Goal: Use online tool/utility: Utilize a website feature to perform a specific function

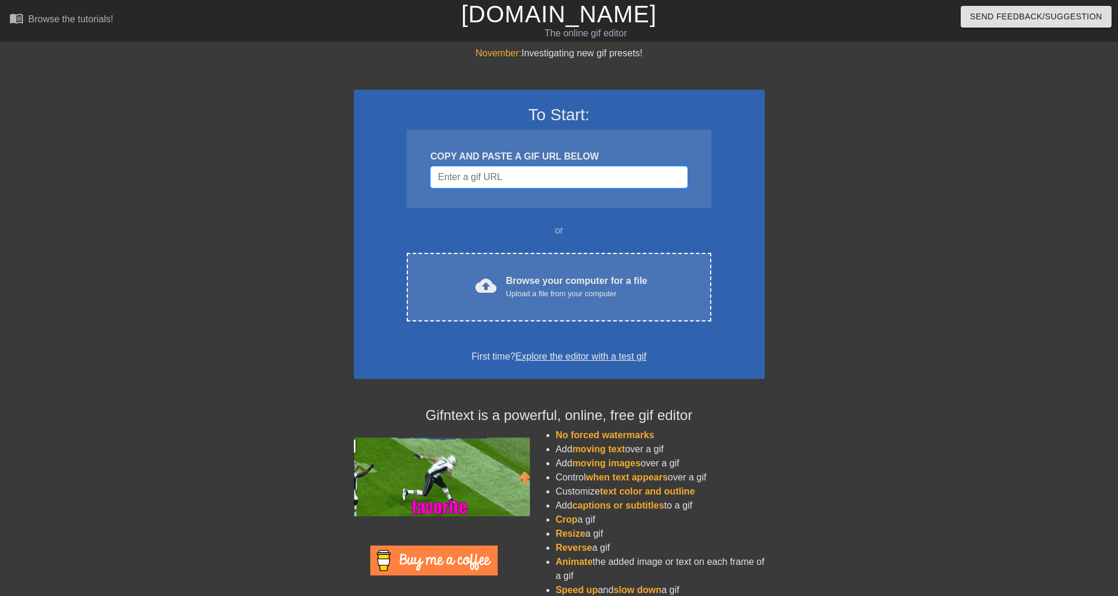
click at [532, 179] on input "Username" at bounding box center [558, 177] width 257 height 22
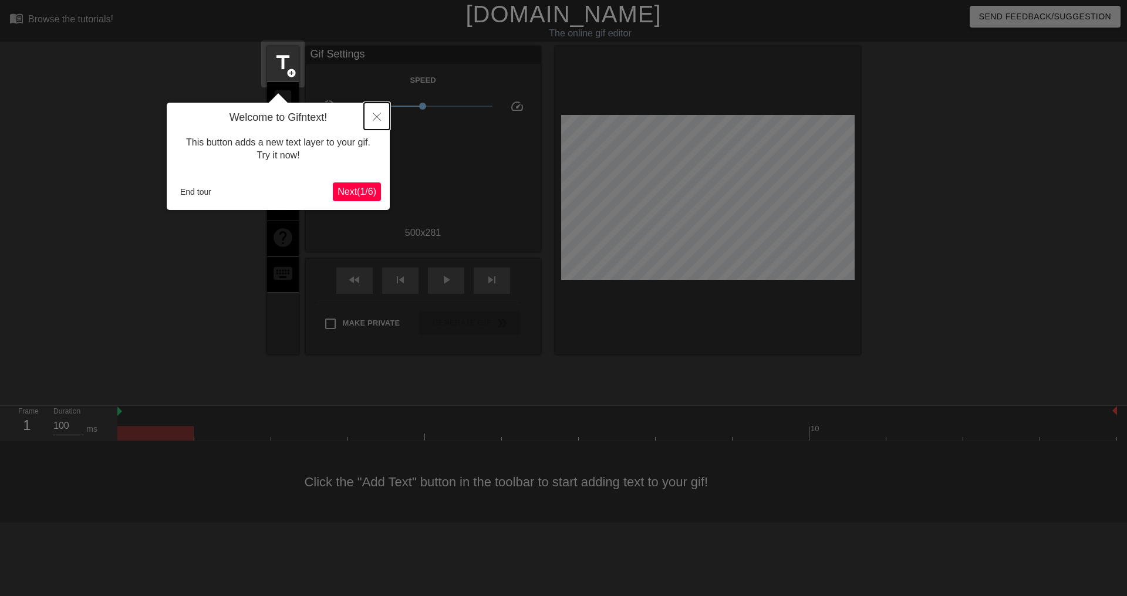
click at [380, 115] on icon "Close" at bounding box center [377, 117] width 8 height 8
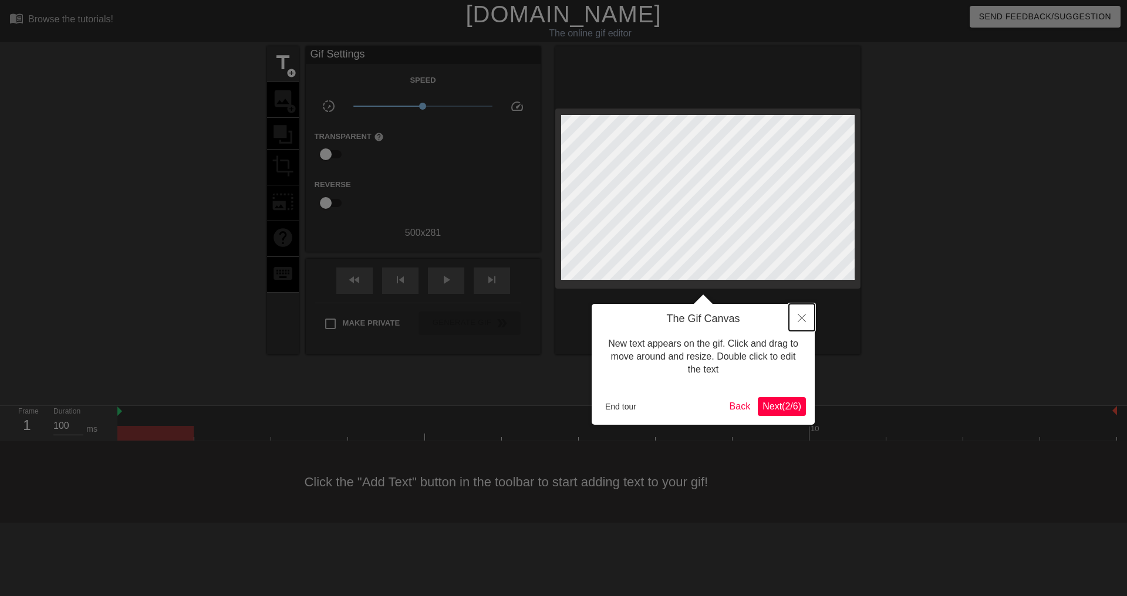
click at [802, 318] on icon "Close" at bounding box center [802, 318] width 8 height 8
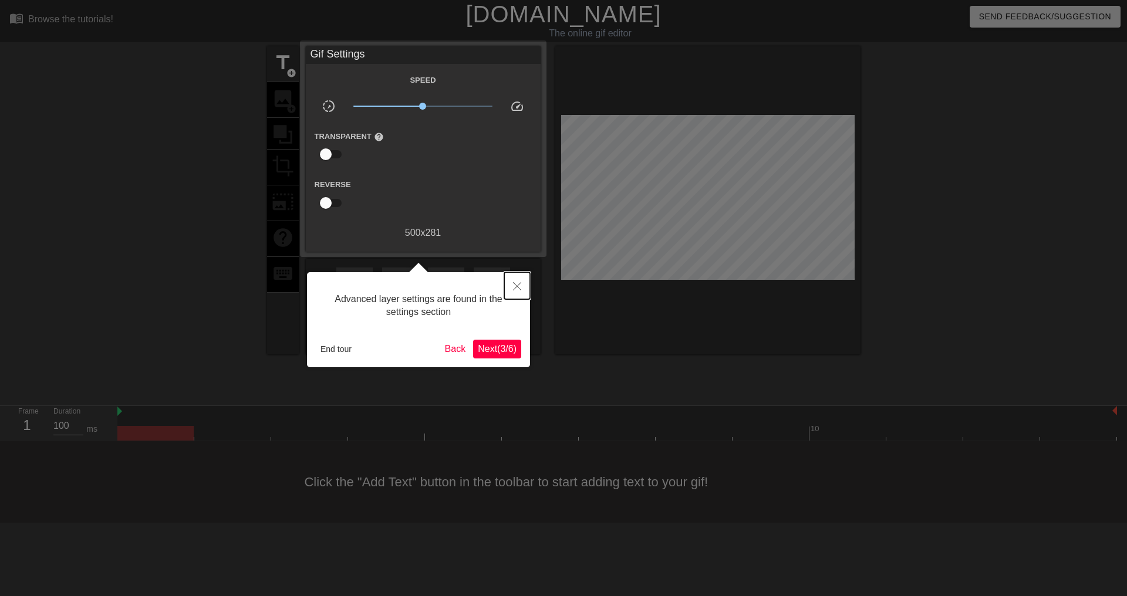
click at [517, 285] on icon "Close" at bounding box center [517, 286] width 8 height 8
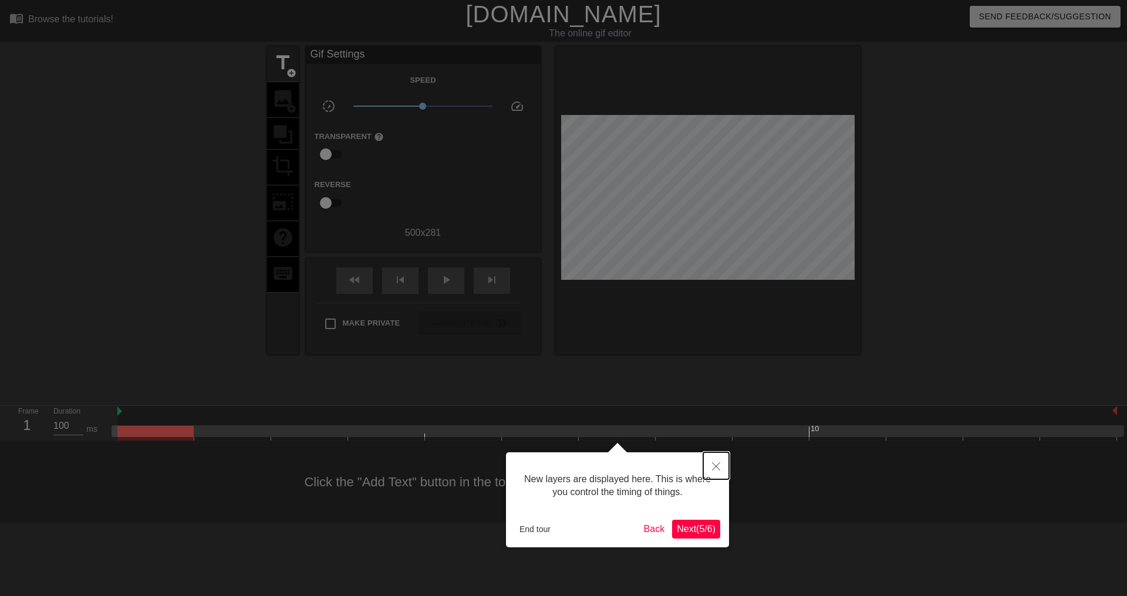
click at [717, 466] on icon "Close" at bounding box center [716, 467] width 8 height 8
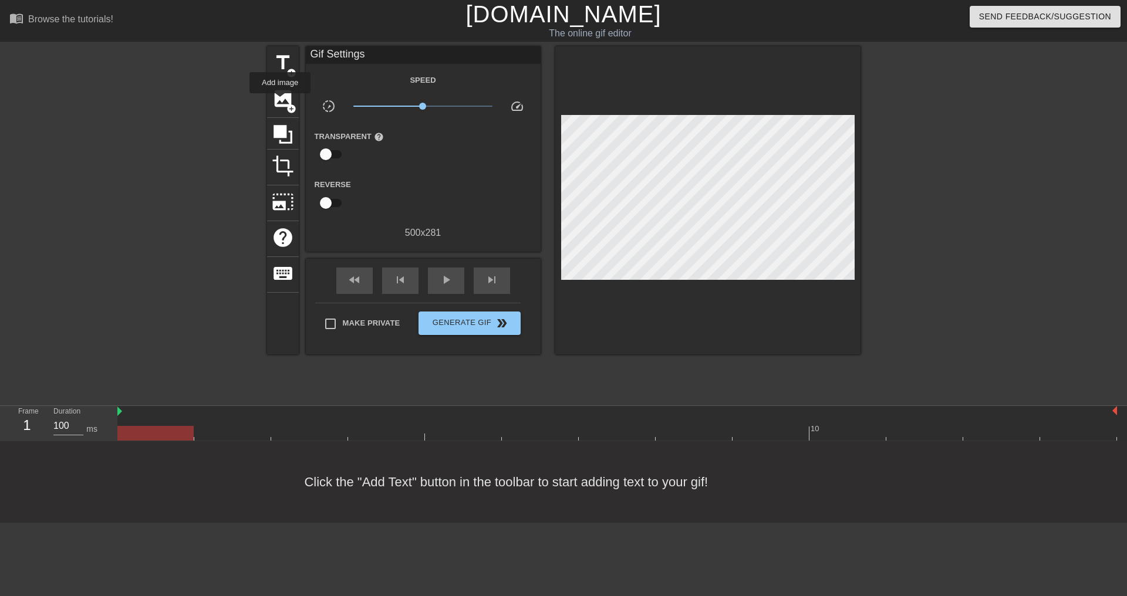
click at [280, 102] on span "image" at bounding box center [283, 98] width 22 height 22
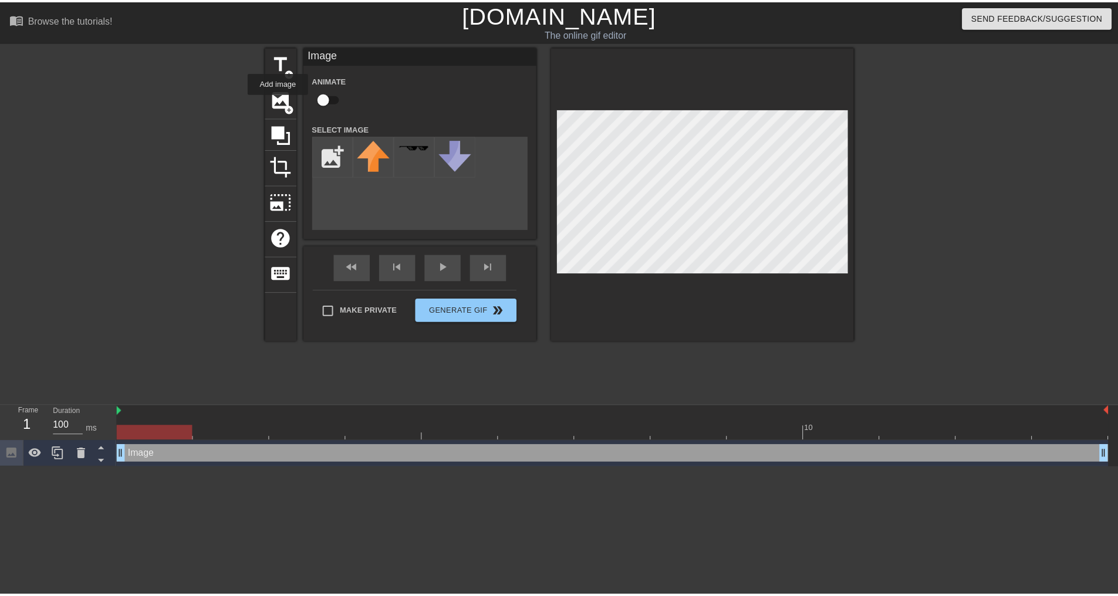
scroll to position [0, 0]
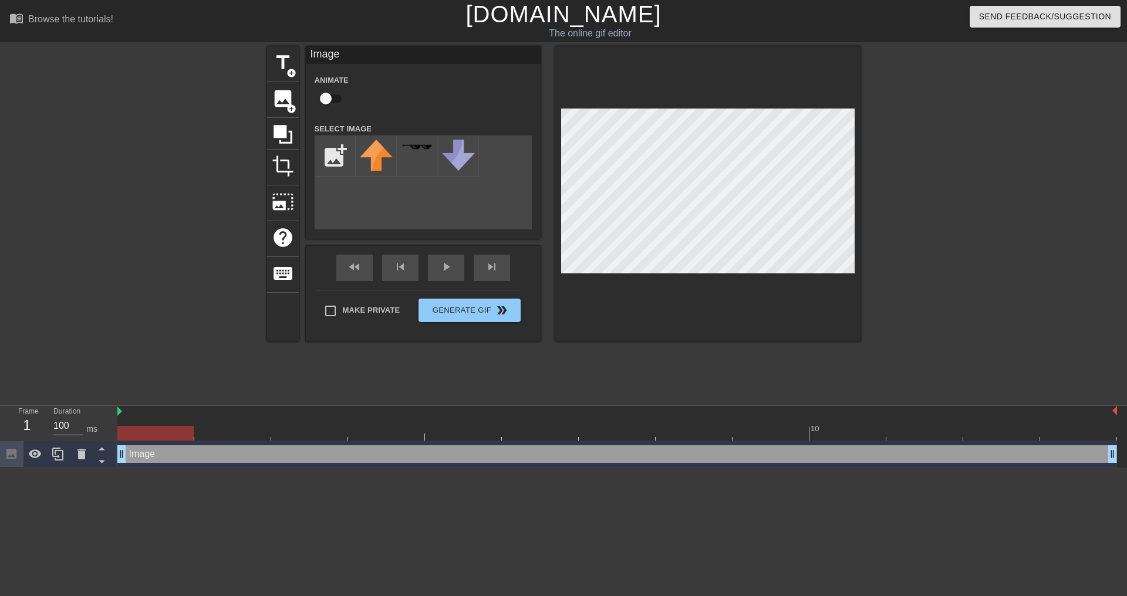
drag, startPoint x: 904, startPoint y: 117, endPoint x: 1042, endPoint y: 203, distance: 163.2
click at [1042, 203] on div at bounding box center [963, 222] width 176 height 352
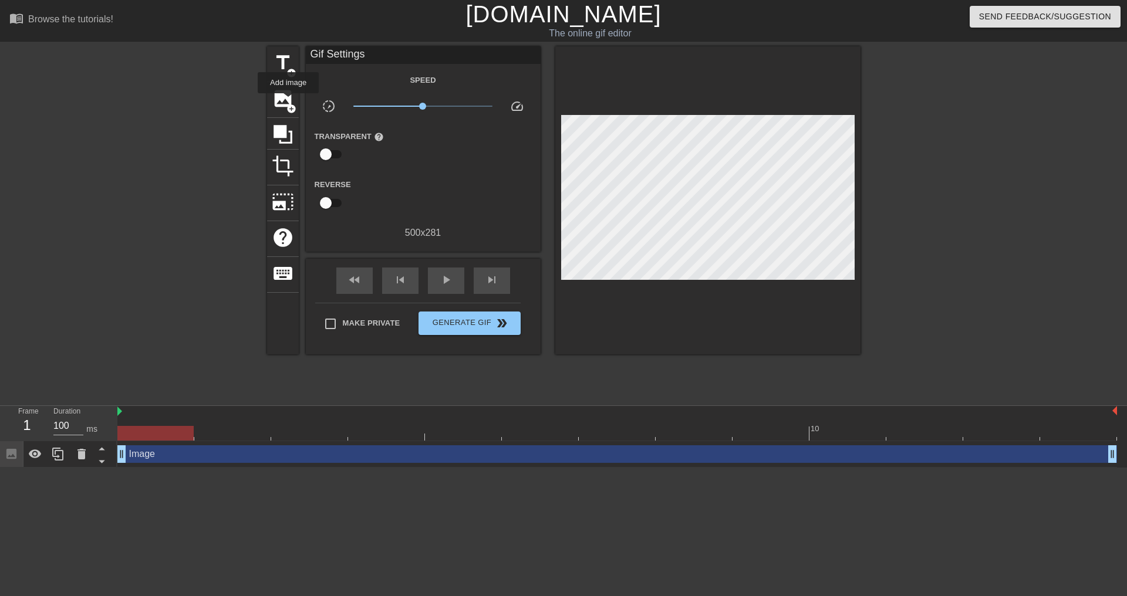
click at [288, 102] on span "image" at bounding box center [283, 98] width 22 height 22
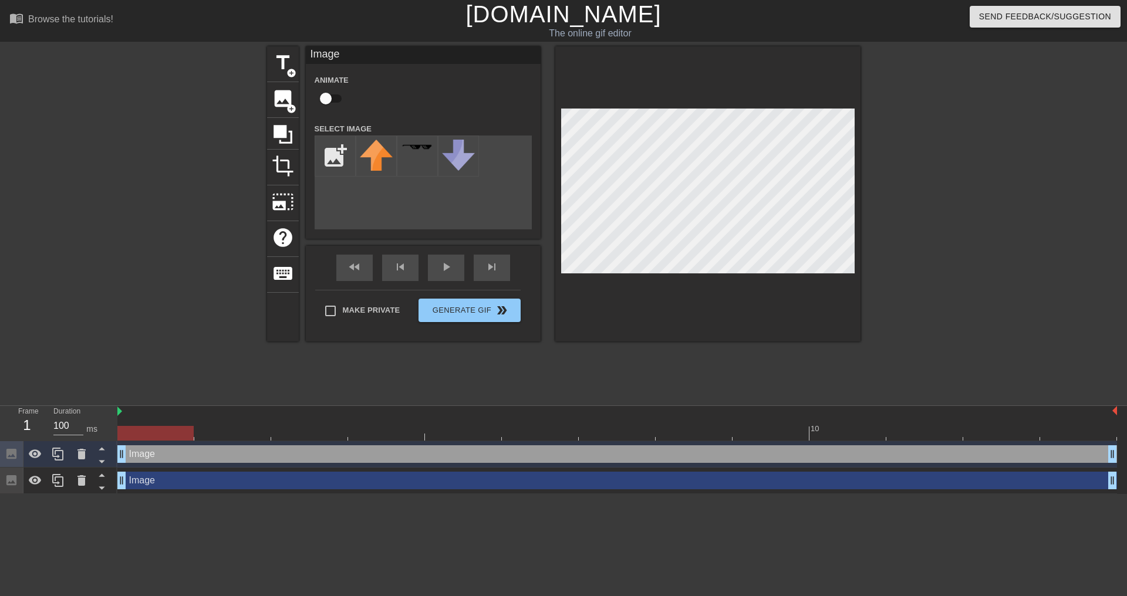
drag, startPoint x: 388, startPoint y: 193, endPoint x: 366, endPoint y: 226, distance: 39.7
click at [366, 226] on div "add_photo_alternate" at bounding box center [423, 183] width 217 height 94
click at [342, 154] on input "file" at bounding box center [335, 156] width 40 height 40
type input "C:\fakepath\hoop.png"
click at [374, 153] on img at bounding box center [376, 156] width 33 height 33
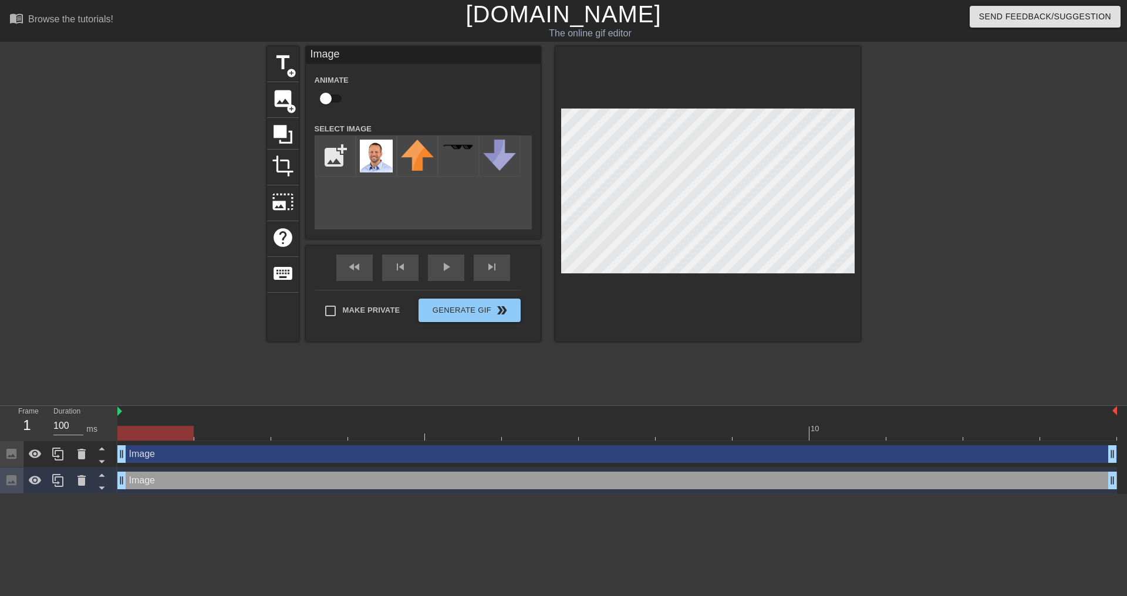
drag, startPoint x: 502, startPoint y: 180, endPoint x: 898, endPoint y: 188, distance: 396.3
click at [930, 188] on div at bounding box center [963, 222] width 176 height 352
click at [852, 358] on div "title add_circle image add_circle crop photo_size_select_large help keyboard Im…" at bounding box center [563, 222] width 593 height 352
click at [339, 156] on input "file" at bounding box center [335, 156] width 40 height 40
type input "C:\fakepath\[PERSON_NAME].png"
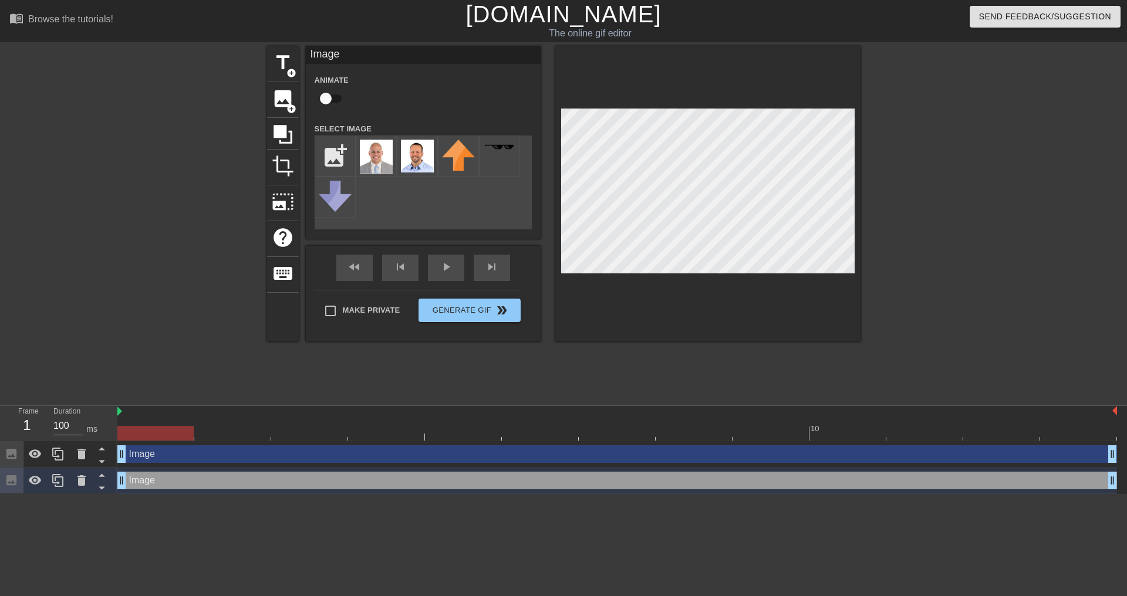
click at [380, 147] on img at bounding box center [376, 157] width 33 height 34
click at [374, 153] on img at bounding box center [376, 157] width 33 height 34
click at [425, 156] on img at bounding box center [417, 156] width 33 height 33
click at [457, 151] on img at bounding box center [458, 155] width 33 height 31
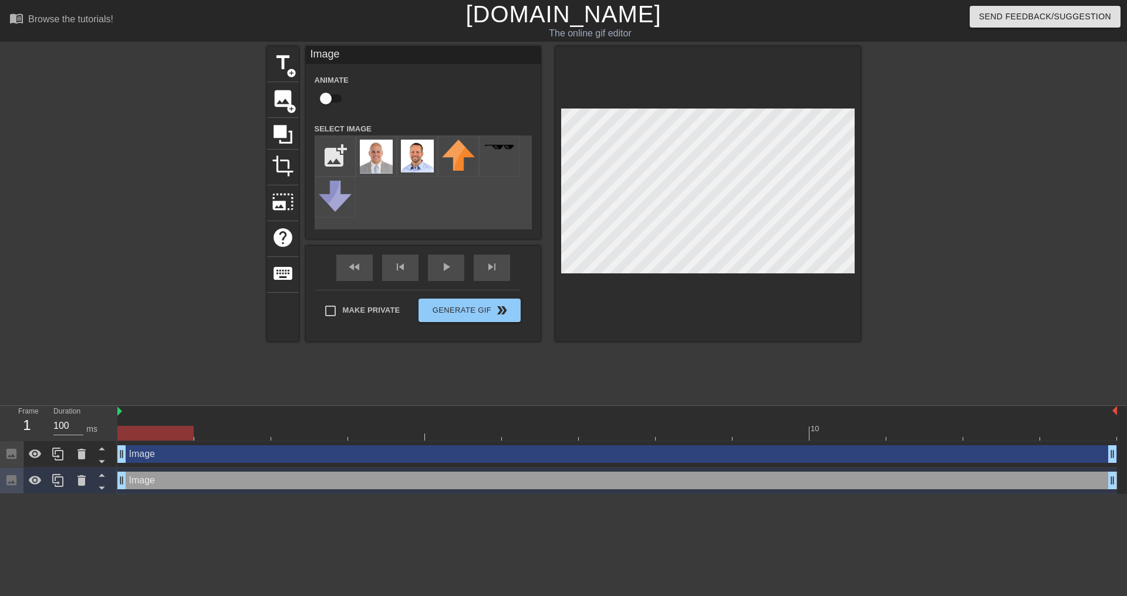
click at [376, 153] on img at bounding box center [376, 157] width 33 height 34
click at [373, 153] on img at bounding box center [376, 157] width 33 height 34
click at [345, 183] on img at bounding box center [335, 196] width 33 height 31
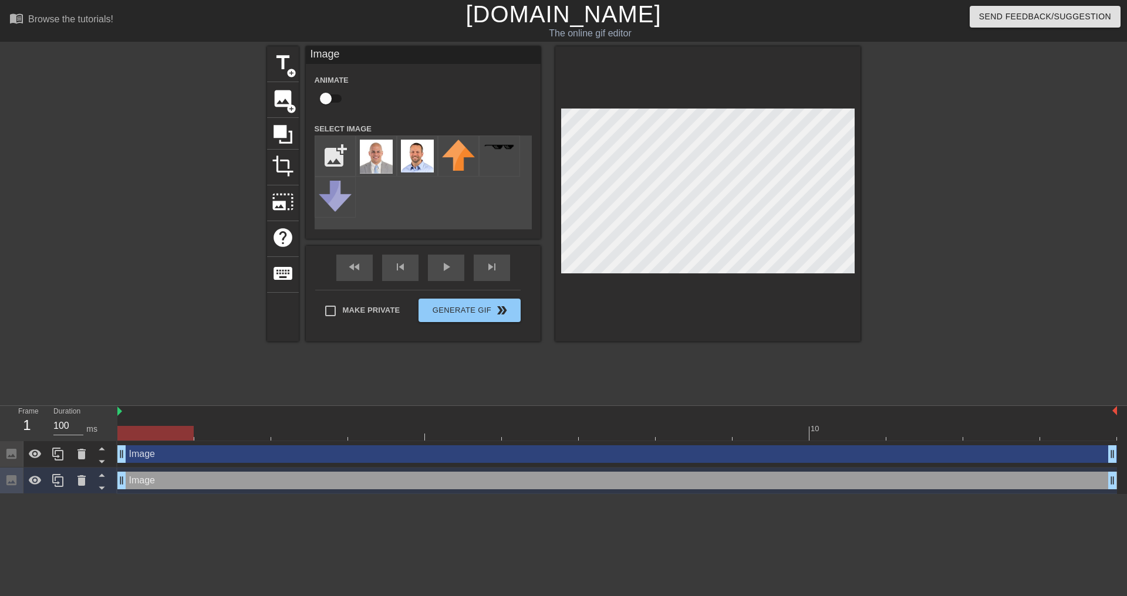
click at [345, 183] on img at bounding box center [335, 196] width 33 height 31
click at [275, 96] on span "image" at bounding box center [283, 98] width 22 height 22
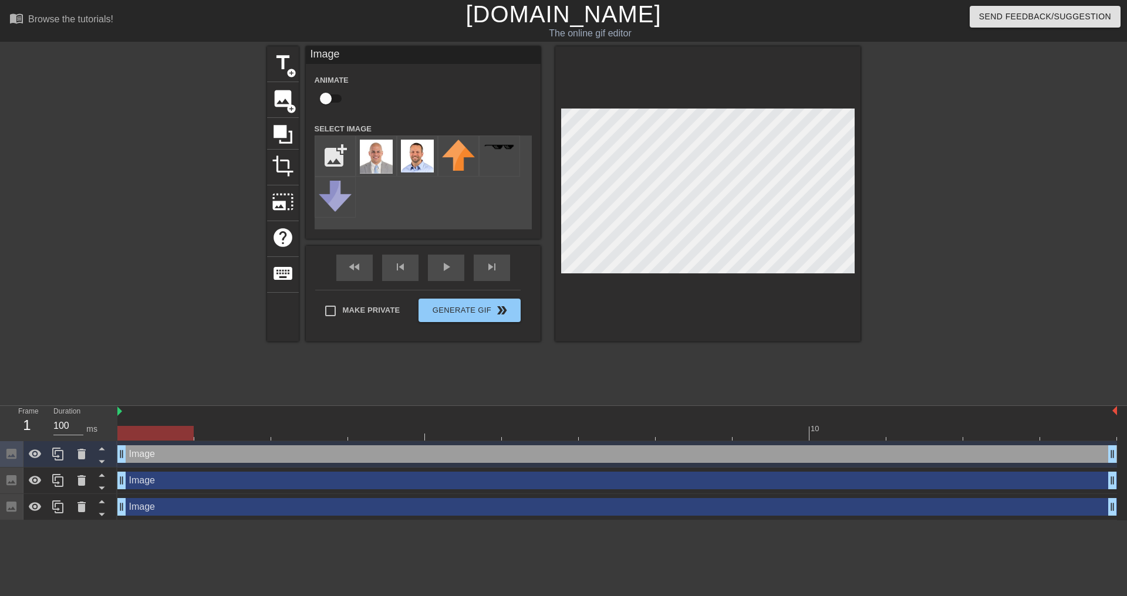
click at [570, 324] on div at bounding box center [707, 193] width 305 height 295
click at [379, 154] on img at bounding box center [376, 157] width 33 height 34
click at [285, 101] on span "image" at bounding box center [283, 98] width 22 height 22
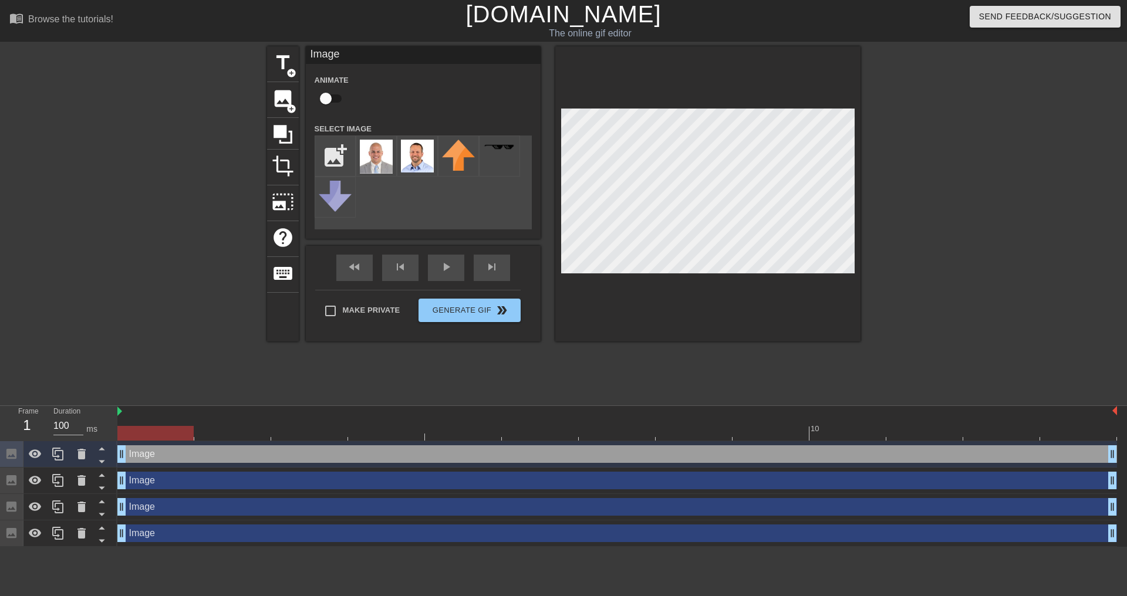
click at [689, 339] on div at bounding box center [707, 193] width 305 height 295
click at [291, 100] on span "image" at bounding box center [283, 98] width 22 height 22
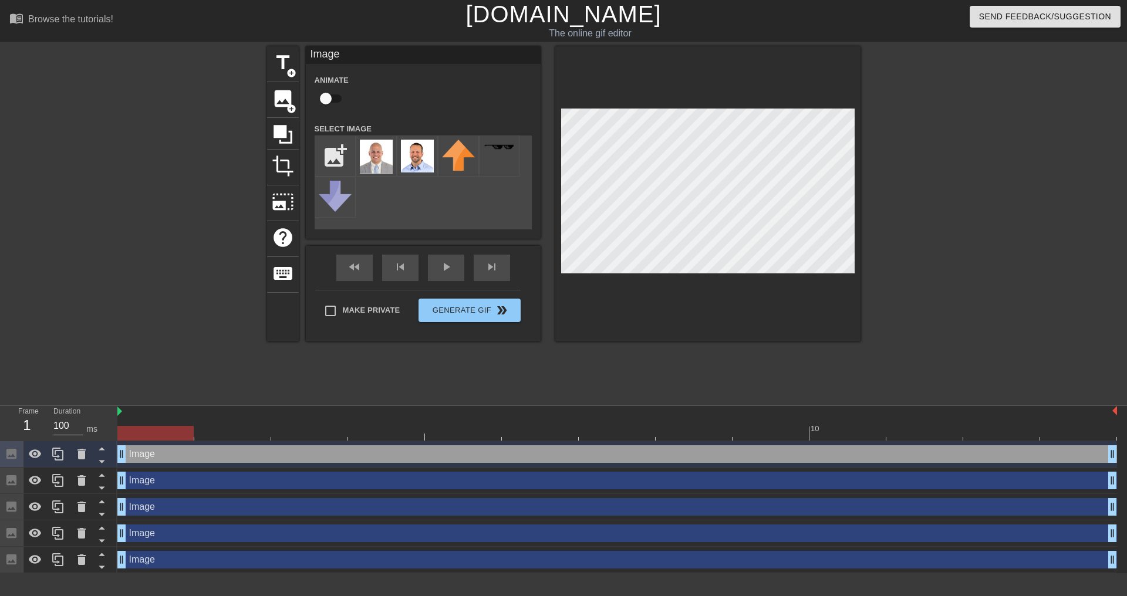
click at [373, 153] on img at bounding box center [376, 157] width 33 height 34
click at [284, 67] on span "title" at bounding box center [283, 63] width 22 height 22
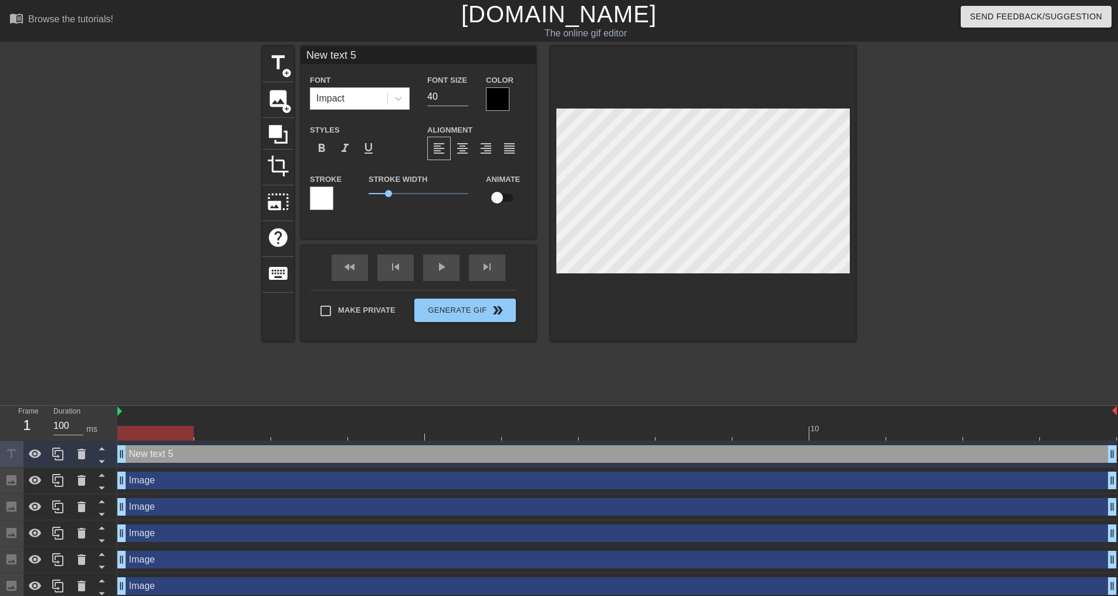
scroll to position [2, 3]
type input "New text"
type textarea "New text"
type input "New text"
type textarea "New text"
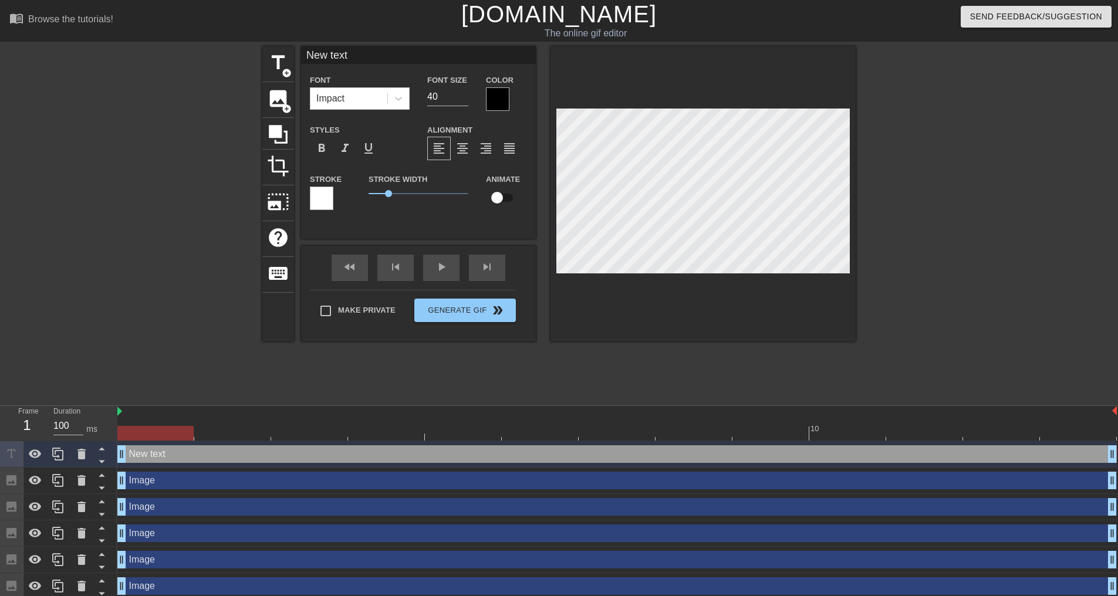
type input "New tex"
type textarea "New tex"
type input "New te"
type textarea "New te"
type input "New t"
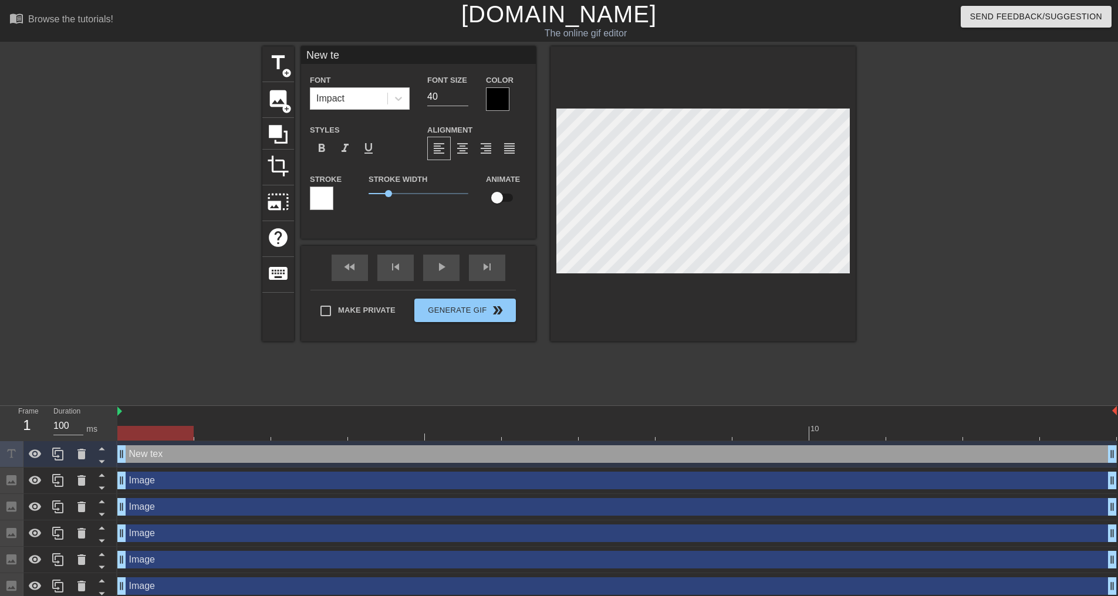
type textarea "New t"
type input "New"
type textarea "New"
type input "New"
type textarea "New"
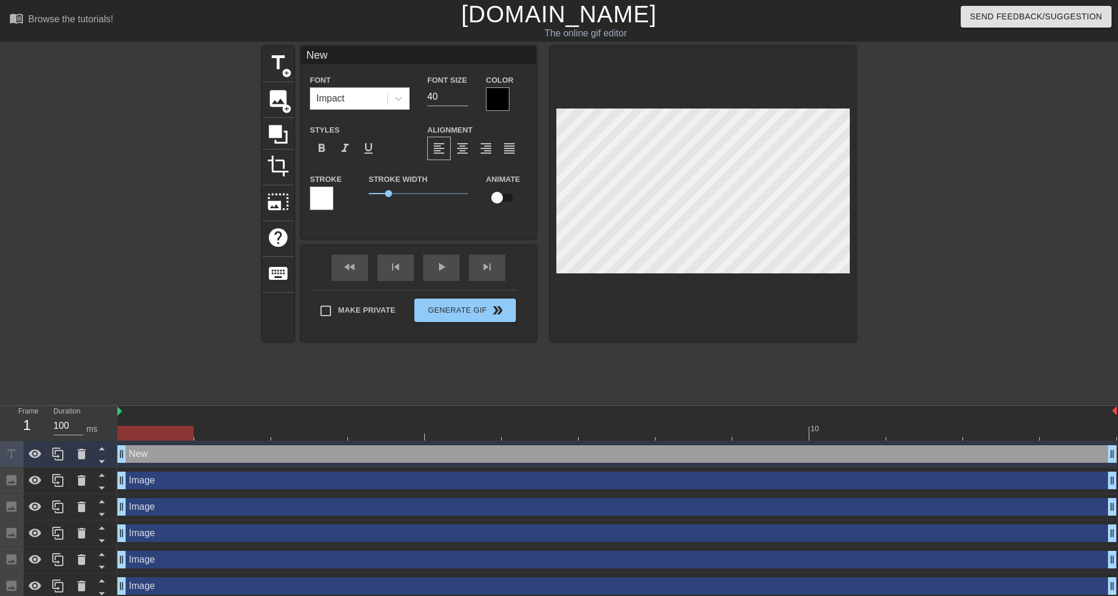
type input "Ne"
type textarea "Ne"
type input "N"
type textarea "N"
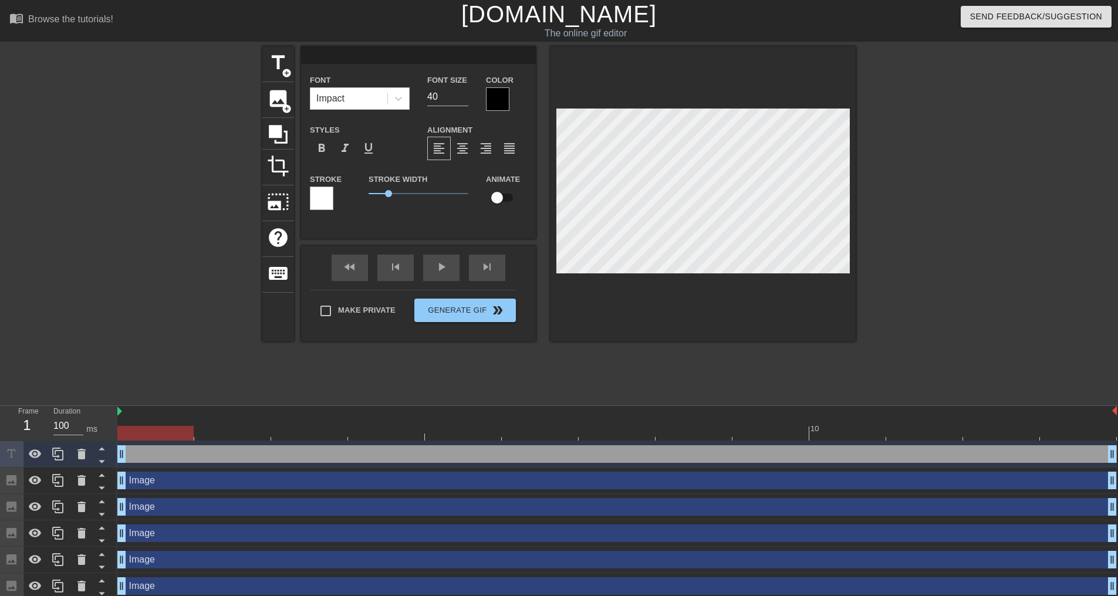
type input "D"
type textarea "D"
type input "Di"
type textarea "Di"
type input "Dir"
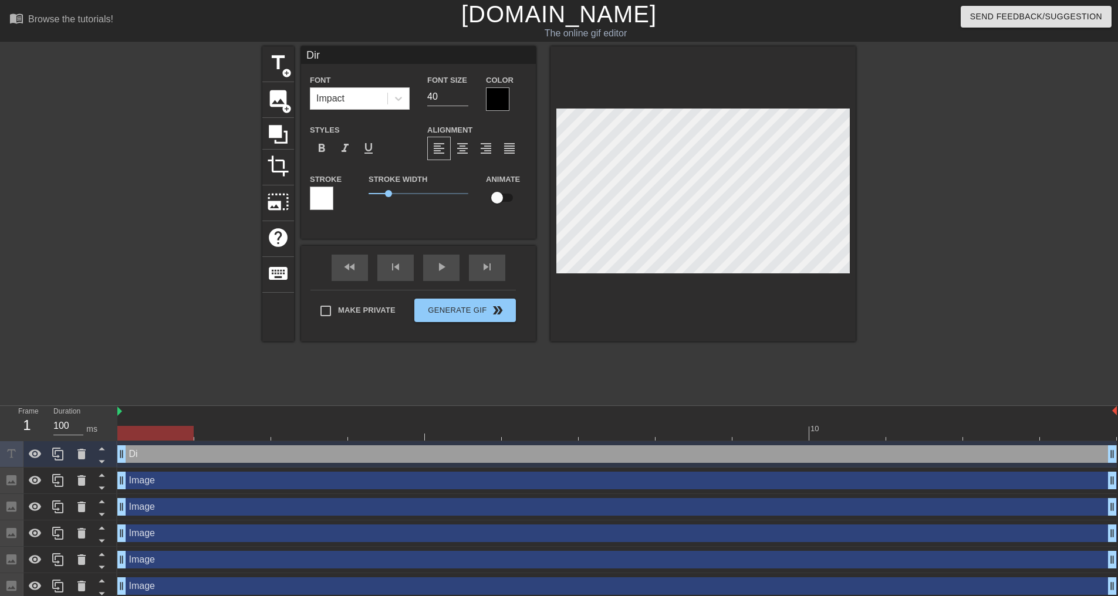
type textarea "Dir"
type input "Dire"
type textarea "Dire"
type input "Direc"
type textarea "Direc"
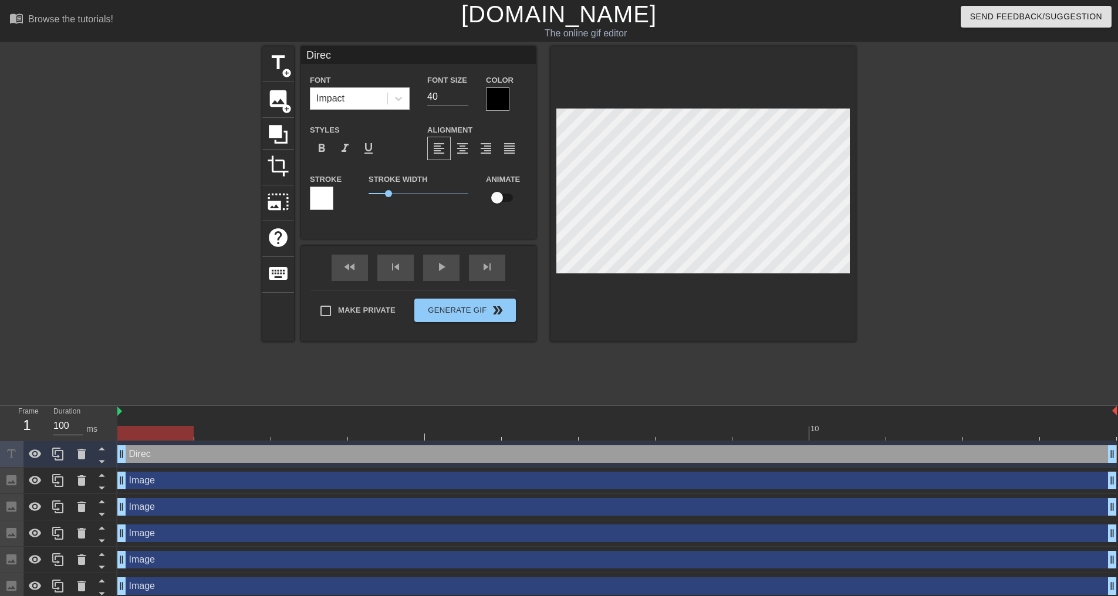
type input "Direct"
type textarea "Direct"
type input "Direct"
type textarea "Direct"
type input "Direct W"
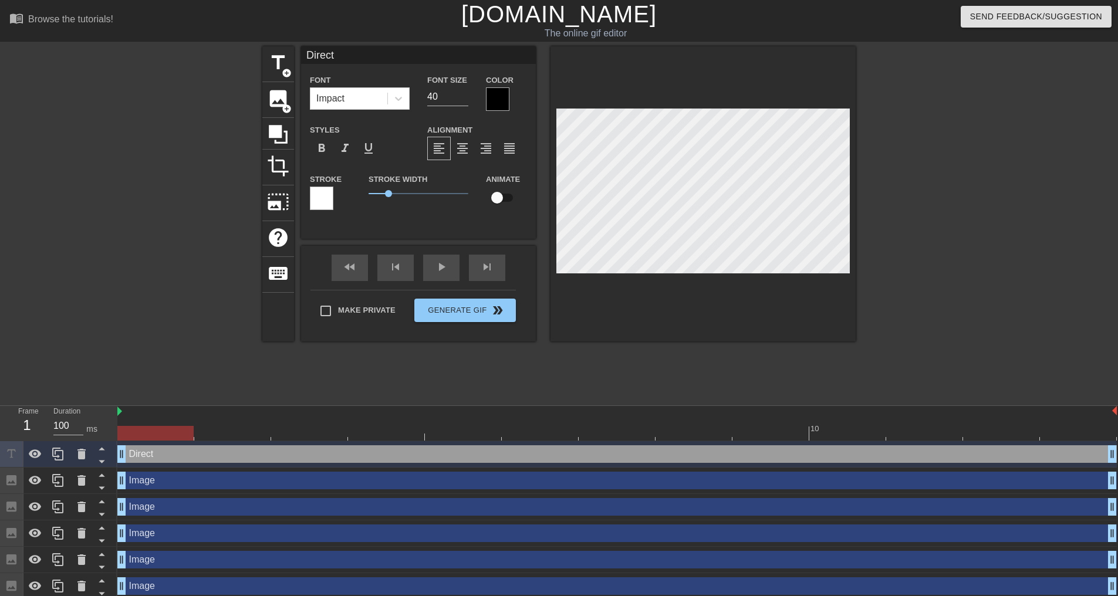
type textarea "Direct W"
type input "Direct Wr"
type textarea "Direct Wr"
type input "Direct Wri"
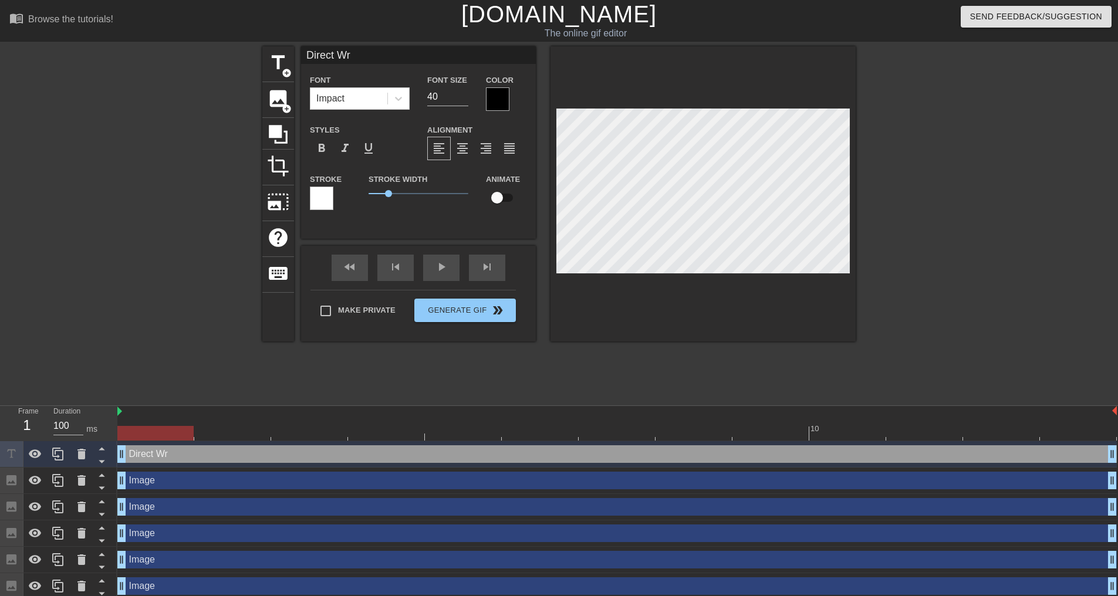
type textarea "Direct Wri"
type input "Direct Writ"
type textarea "Direct Writ"
type input "Direct Write"
type textarea "Direct Write"
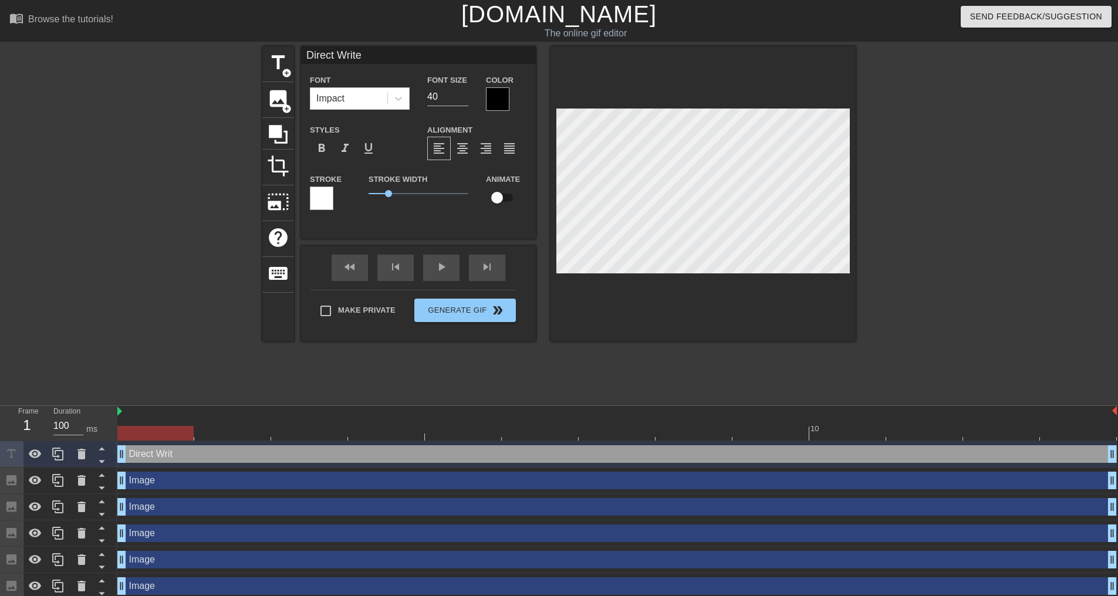
type input "Direct Writer"
type textarea "Direct Writer"
click at [274, 65] on span "title" at bounding box center [278, 63] width 22 height 22
type input "New text"
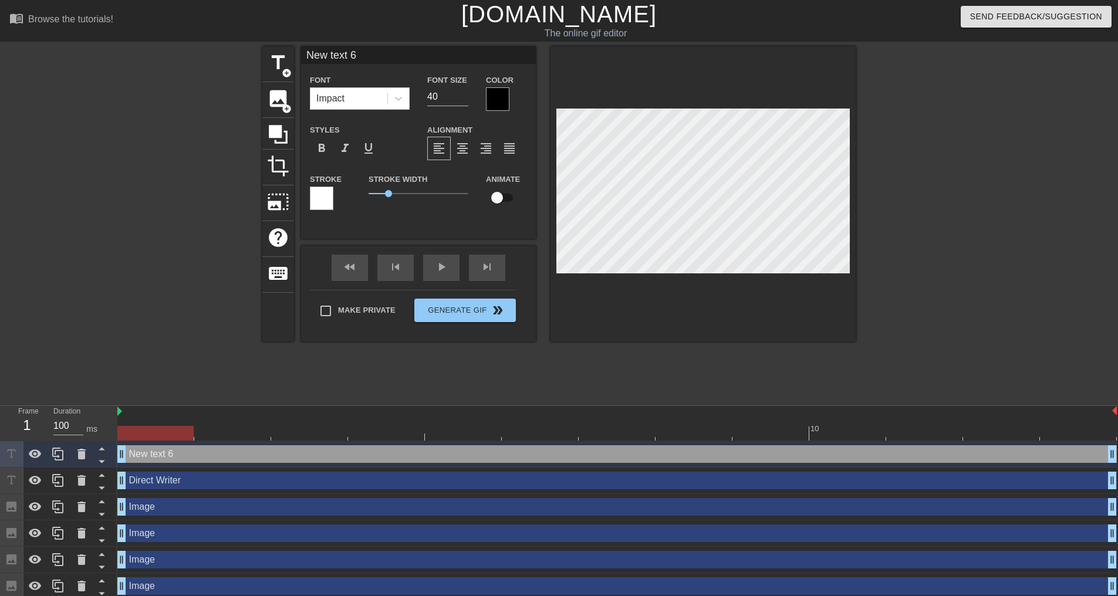
type textarea "New text"
type input "New text"
type textarea "New text"
type input "New tex"
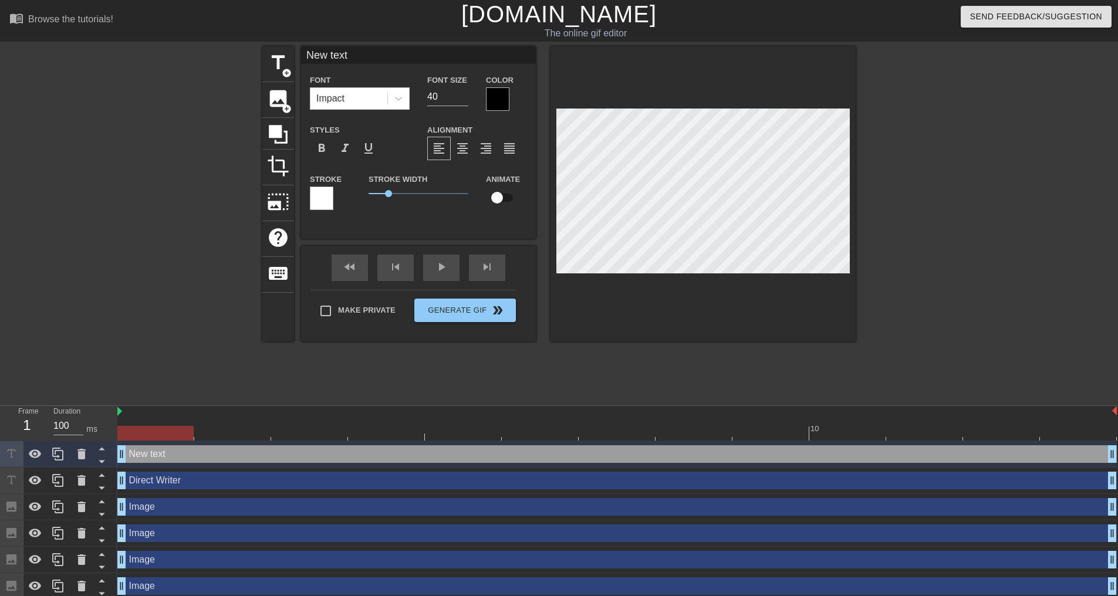
type textarea "New tex"
type input "New te"
type textarea "New te"
type input "New t"
type textarea "New t"
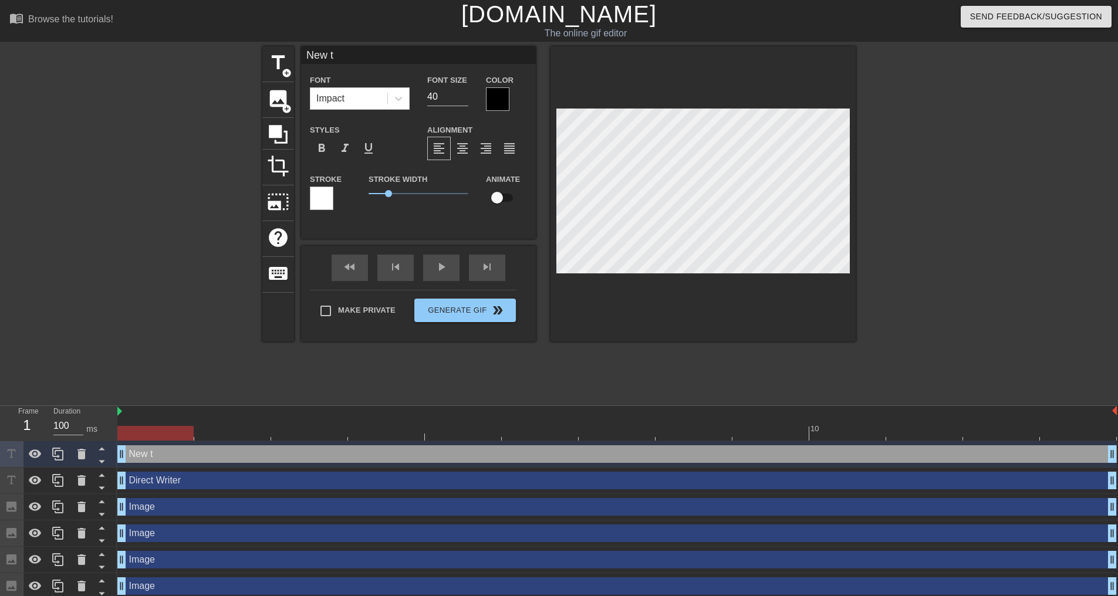
type input "New"
type textarea "New"
type input "New"
type textarea "New"
type input "Ne"
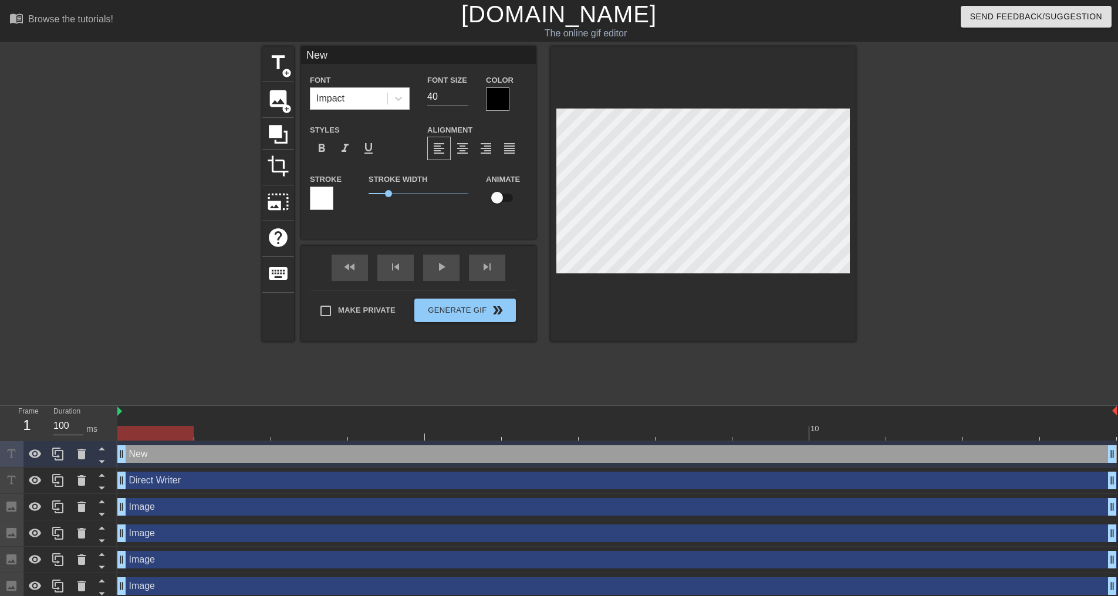
type textarea "Ne"
type input "N"
type textarea "N"
type input "S"
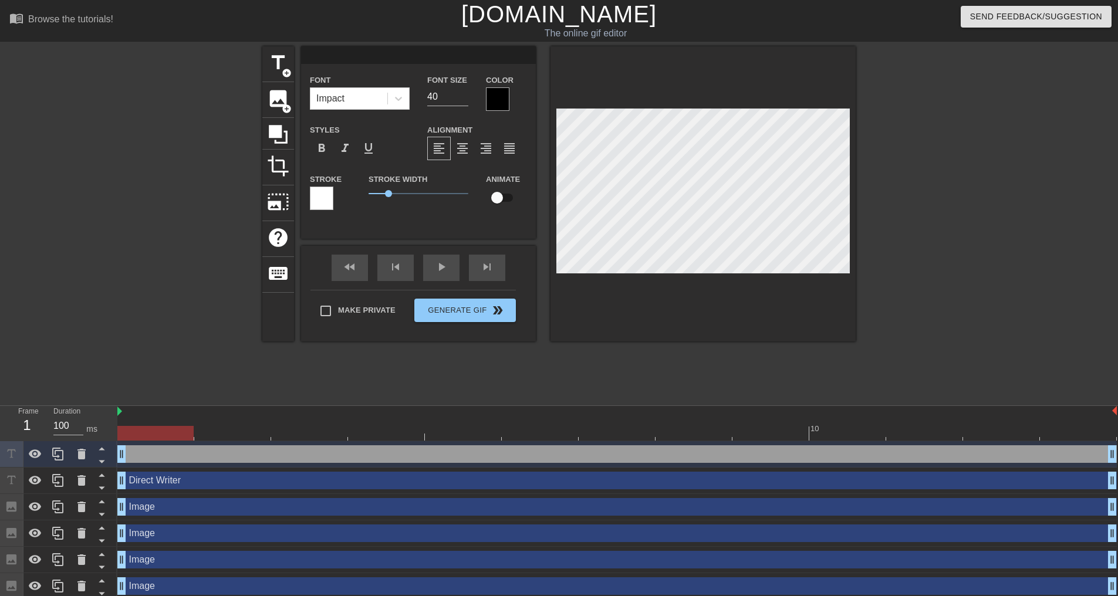
type textarea "S"
type input "Sa"
type textarea "Sa"
type input "[PERSON_NAME]"
type textarea "[PERSON_NAME]"
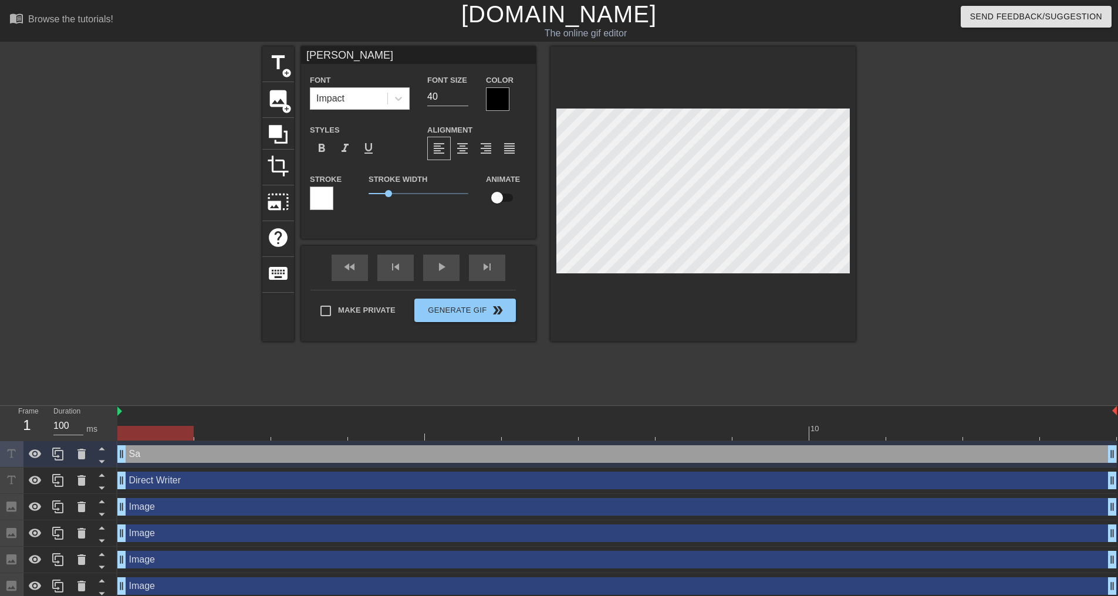
type input "Sale"
type textarea "Sale"
type input "Sales"
type textarea "Sales"
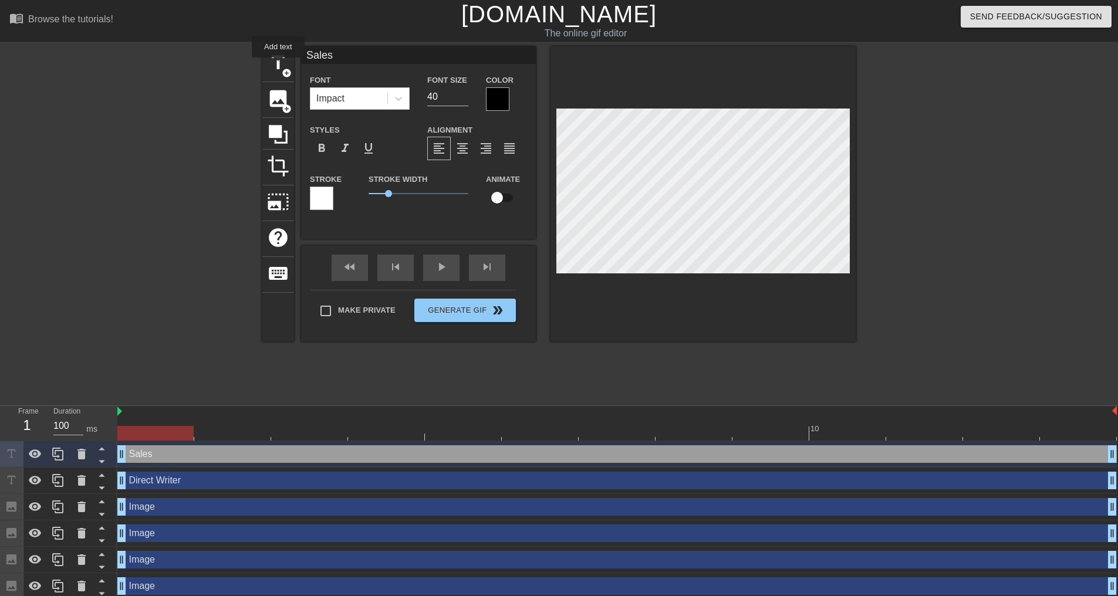
click at [278, 66] on span "title" at bounding box center [278, 63] width 22 height 22
type input "New text"
type textarea "New text"
type input "New text"
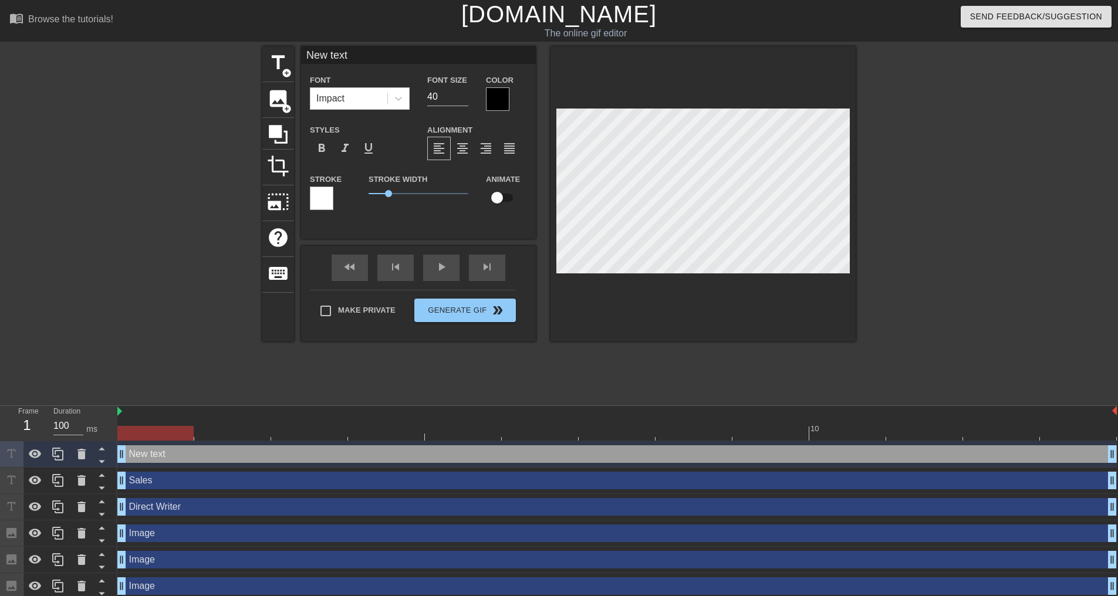
type textarea "New text"
type input "New tex"
type textarea "New tex"
type input "New te"
type textarea "New te"
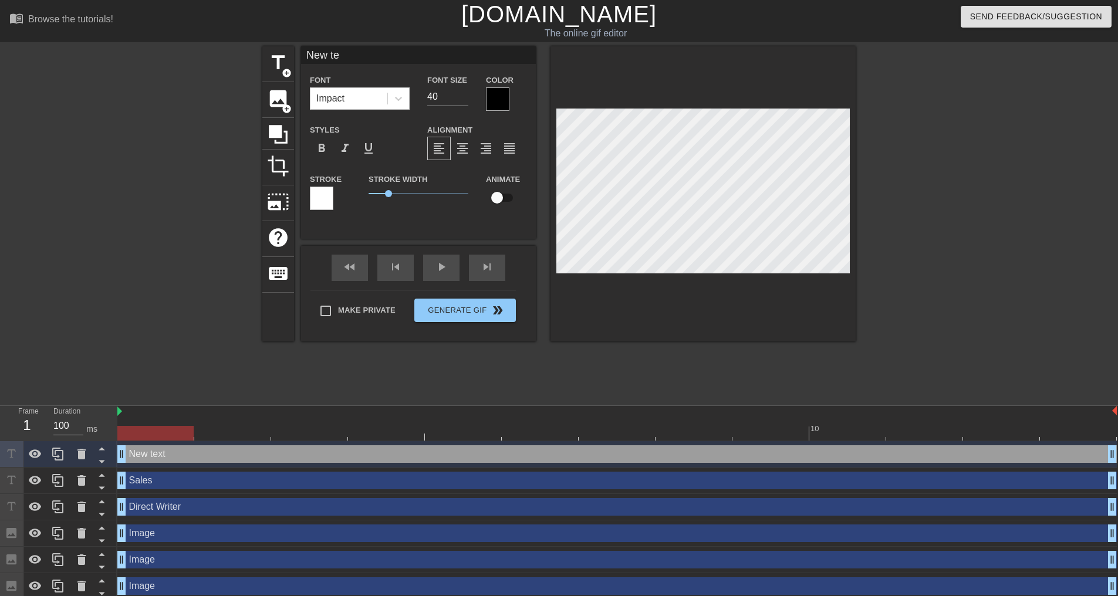
type input "New t"
type textarea "New t"
type input "New"
type textarea "New"
type input "New"
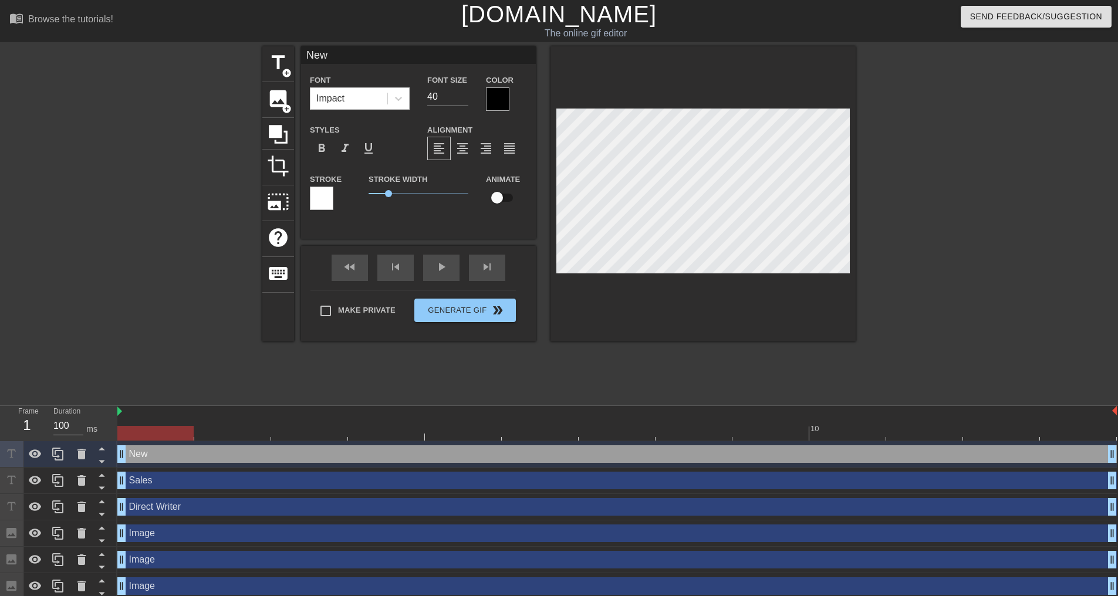
type textarea "New"
type input "Ne"
type textarea "Ne"
type input "N"
type textarea "N"
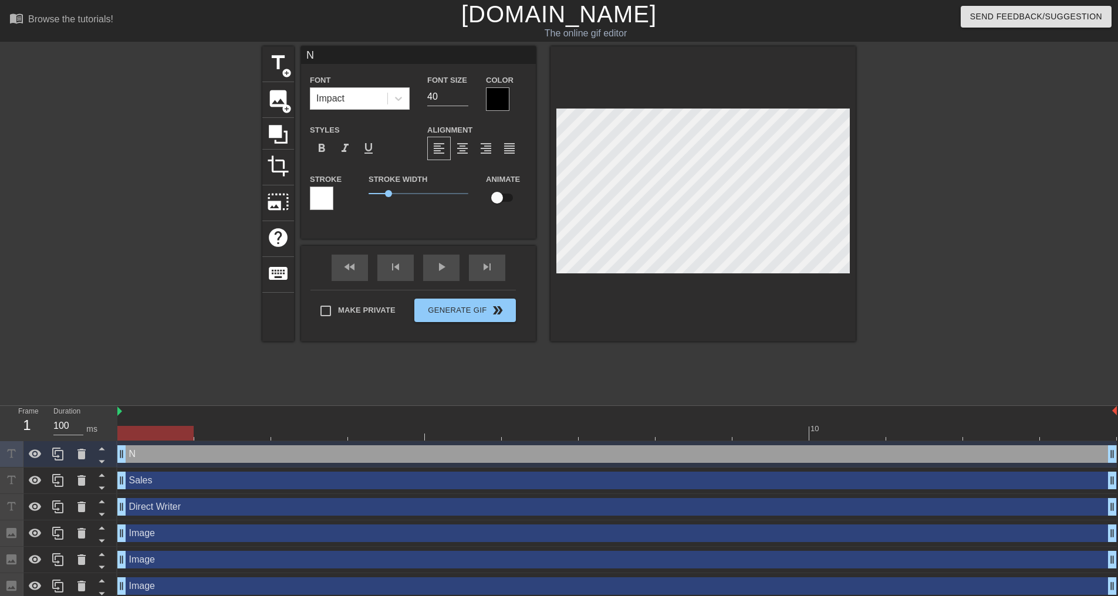
scroll to position [2, 2]
type input "U"
type textarea "U"
type input "Un"
type textarea "Un"
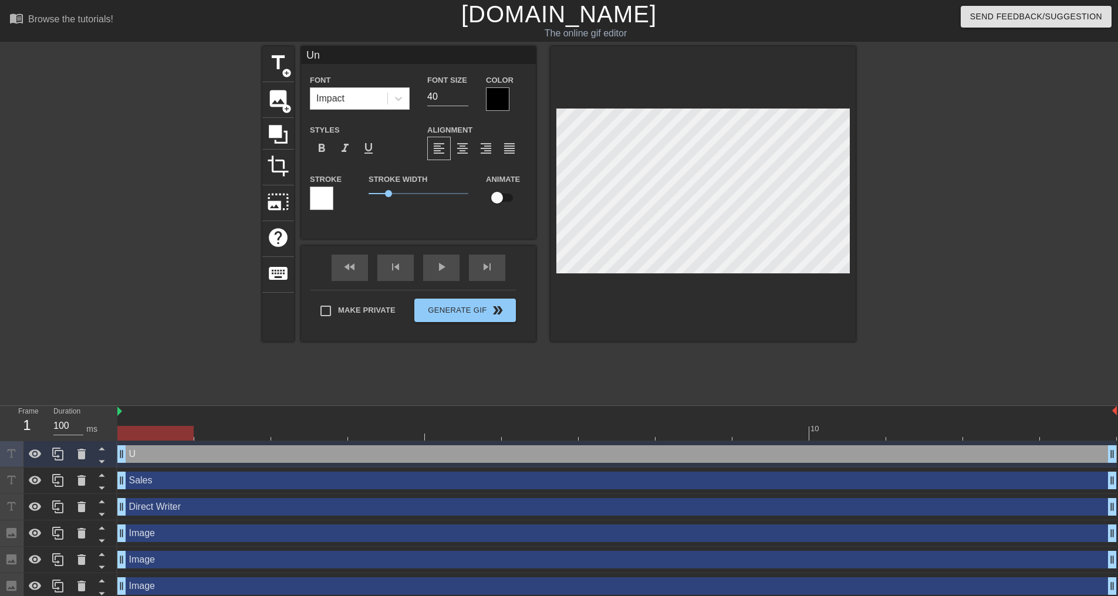
type input "Und"
type textarea "Und"
type input "Unde"
type textarea "Unde"
type input "Under"
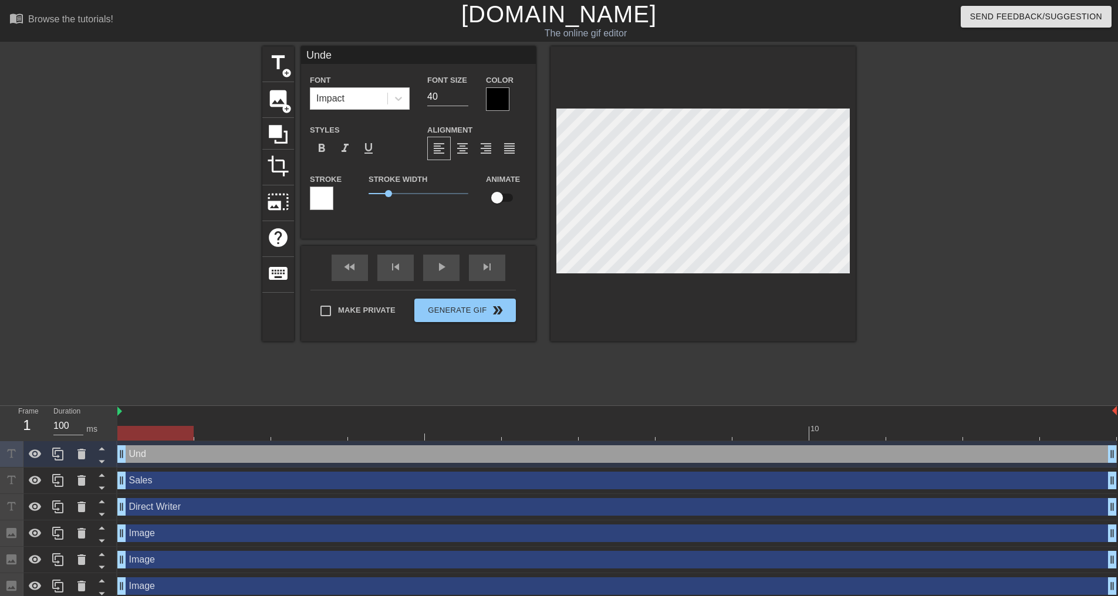
type textarea "Under"
type input "Underw"
type textarea "Underw"
type input "Underwr"
type textarea "Underwr"
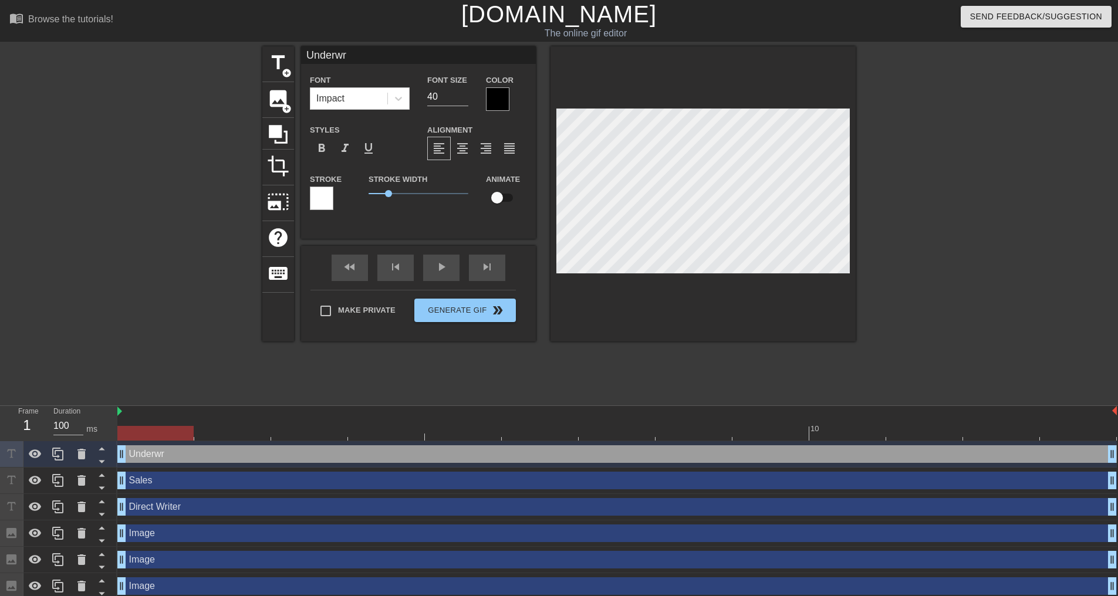
type input "Underwri"
type textarea "Underwri"
type input "Underwrit"
type textarea "Underwrit"
type input "Underwriti"
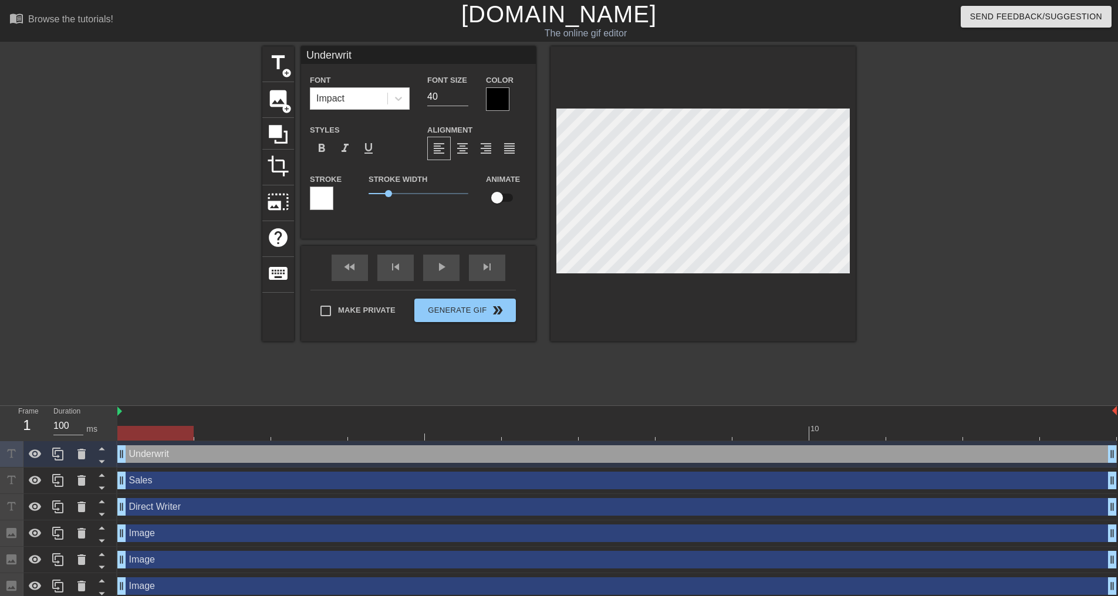
type textarea "Underwriti"
type input "Underwritin"
type textarea "Underwritin"
type input "Underwriting"
type textarea "Underwriting"
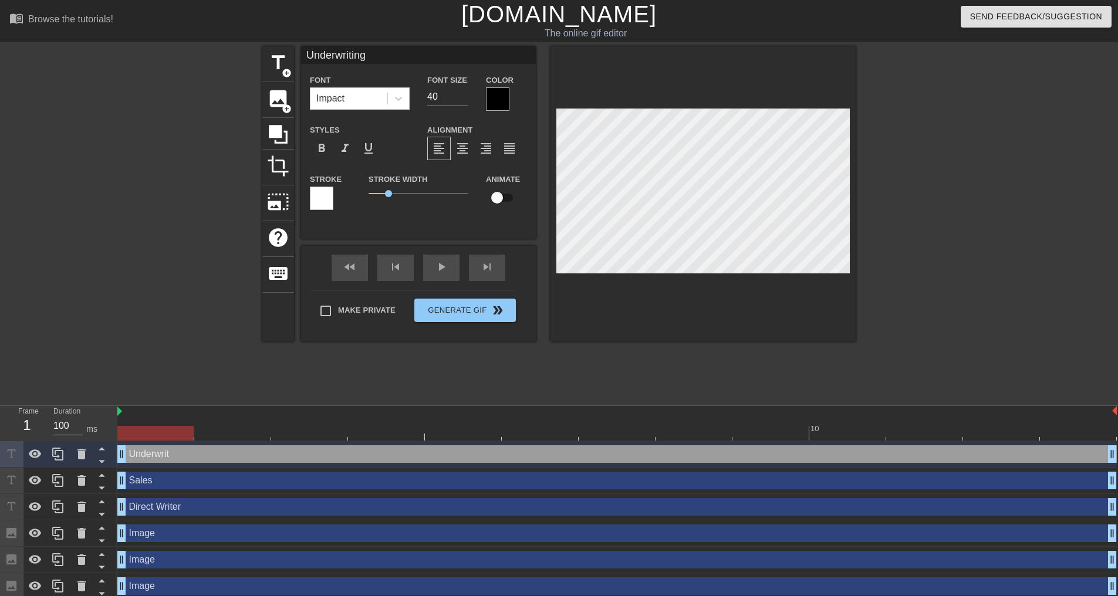
scroll to position [2, 3]
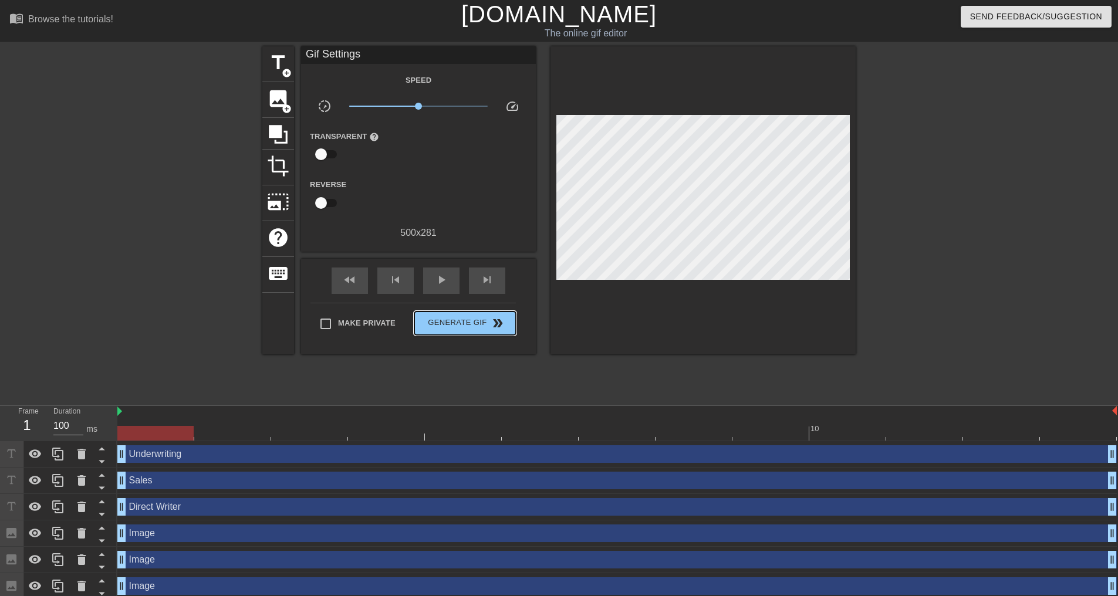
click at [441, 307] on div "Make Private Generate Gif double_arrow" at bounding box center [413, 326] width 205 height 46
click at [455, 322] on span "Generate Gif double_arrow" at bounding box center [465, 323] width 92 height 14
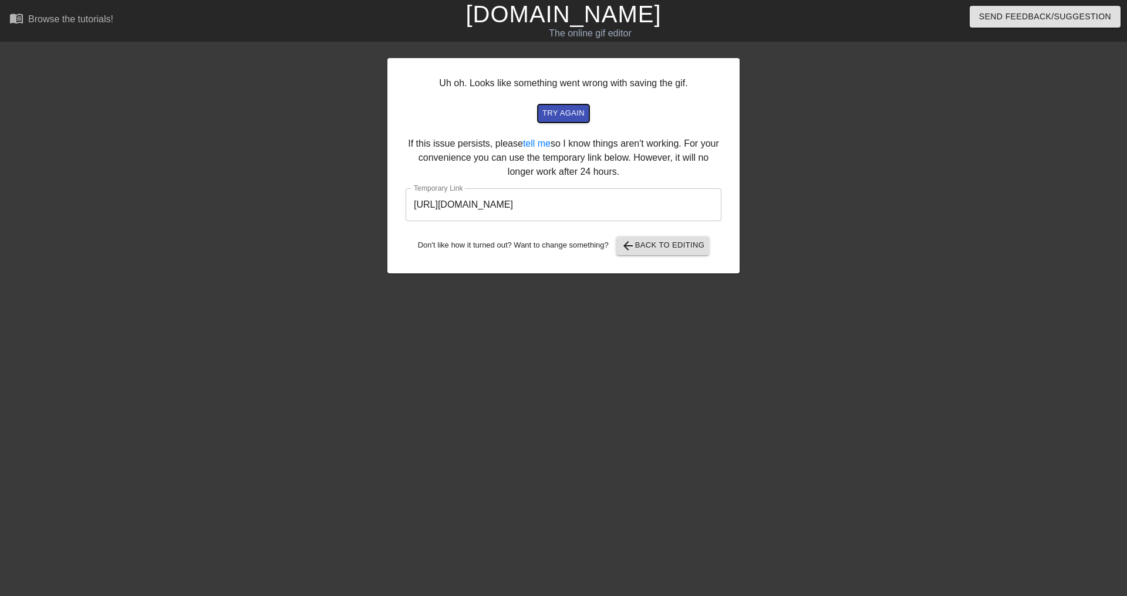
click at [569, 108] on span "try again" at bounding box center [563, 114] width 42 height 14
click at [649, 242] on span "arrow_back Back to Editing" at bounding box center [663, 246] width 84 height 14
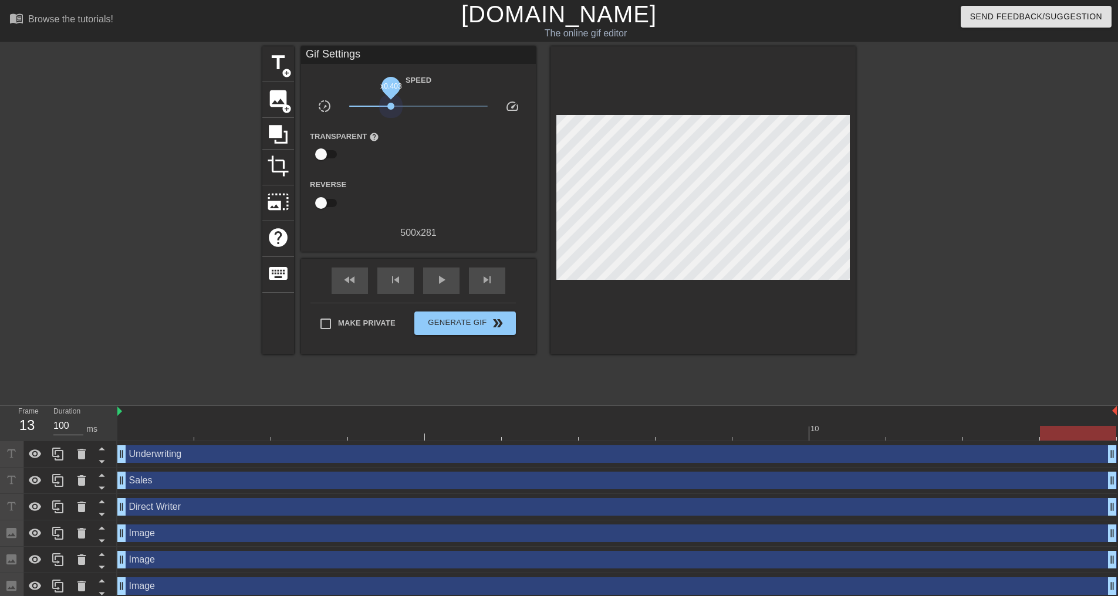
drag, startPoint x: 420, startPoint y: 106, endPoint x: 390, endPoint y: 109, distance: 30.0
click at [390, 109] on span "x0.403" at bounding box center [390, 106] width 7 height 7
click at [448, 324] on span "Generate Gif double_arrow" at bounding box center [465, 323] width 92 height 14
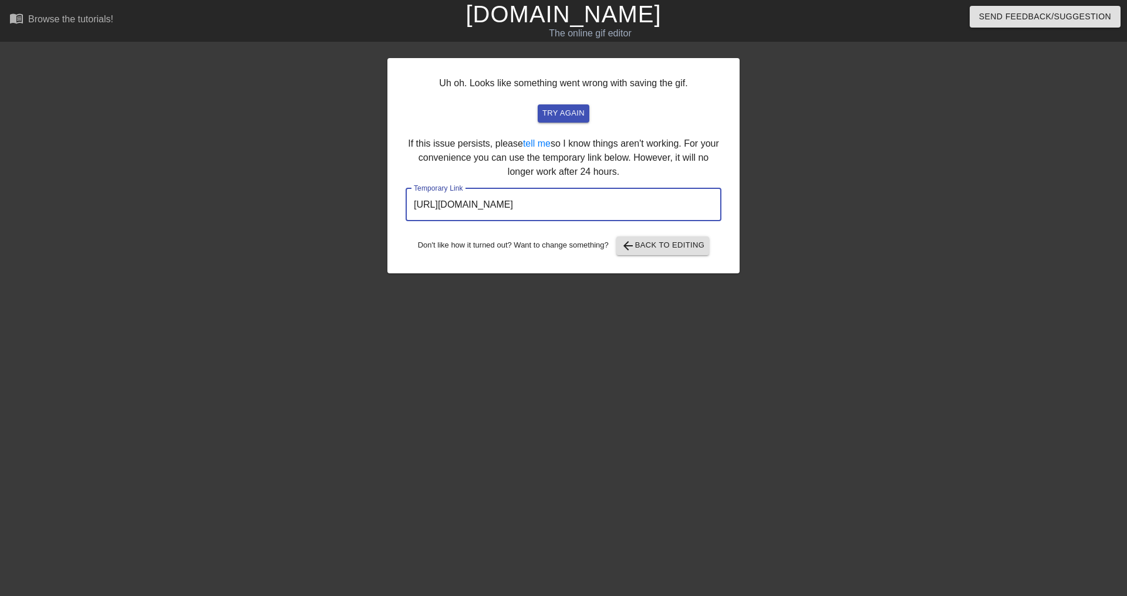
drag, startPoint x: 671, startPoint y: 206, endPoint x: 369, endPoint y: 210, distance: 302.3
click at [369, 210] on div "Uh oh. Looks like something went wrong with saving the gif. try again If this i…" at bounding box center [563, 222] width 1127 height 352
click at [664, 250] on span "arrow_back Back to Editing" at bounding box center [663, 246] width 84 height 14
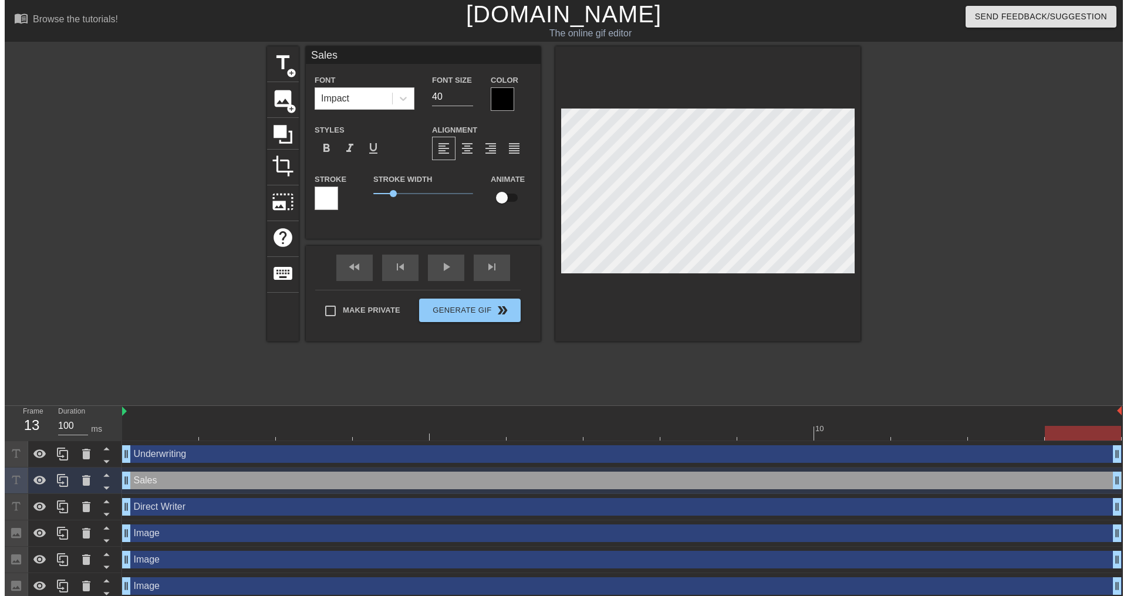
scroll to position [2, 1]
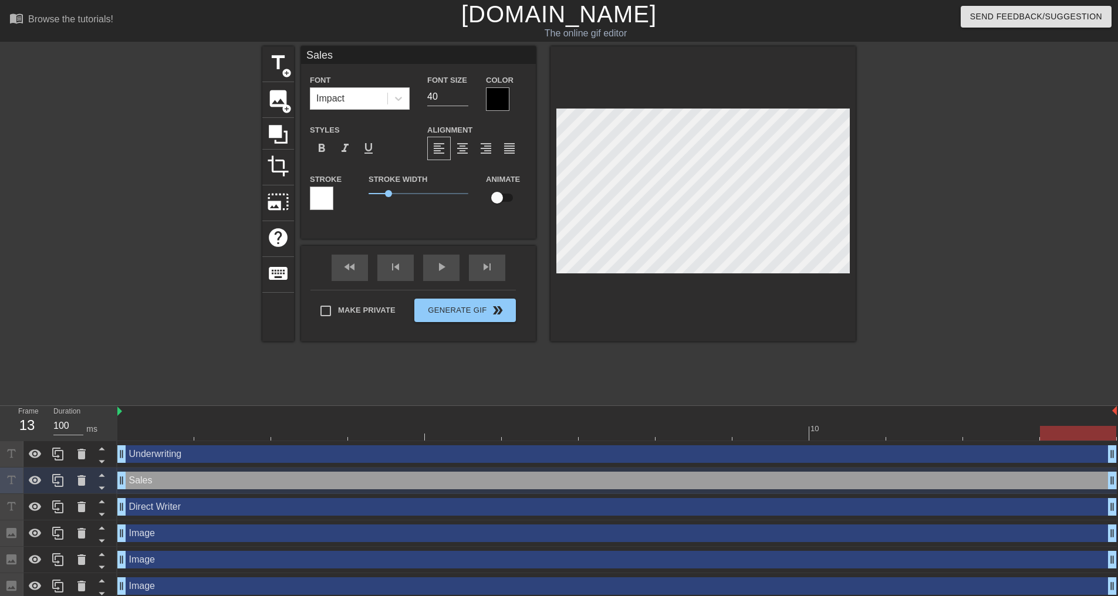
click at [494, 98] on div at bounding box center [497, 98] width 23 height 23
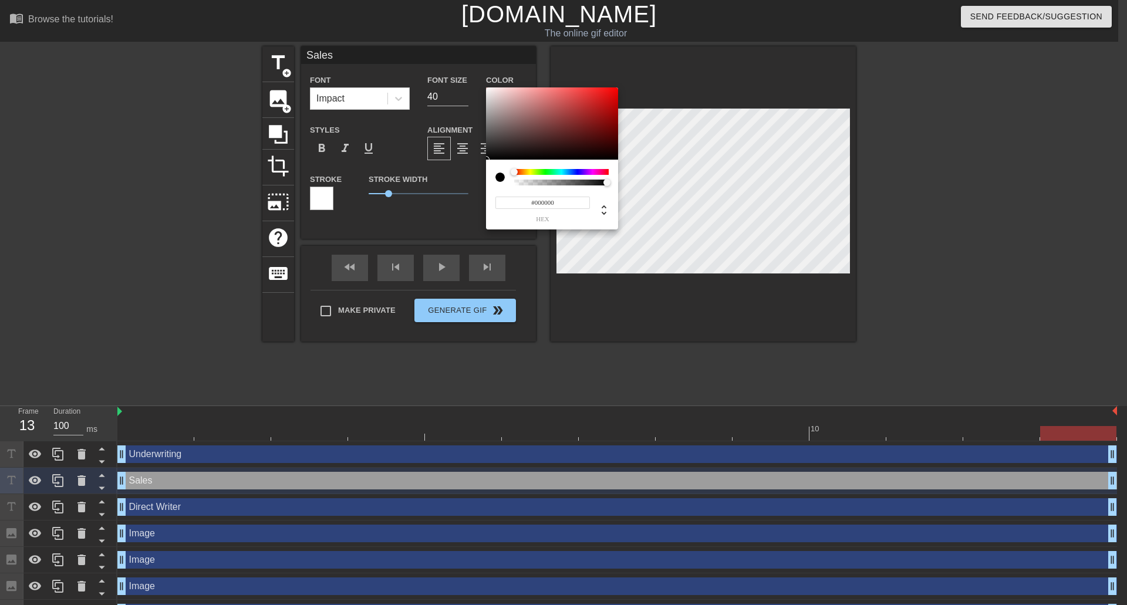
type input "0"
type input "1"
click at [610, 184] on div at bounding box center [610, 183] width 7 height 7
click at [574, 171] on div at bounding box center [561, 172] width 95 height 6
type input "16"
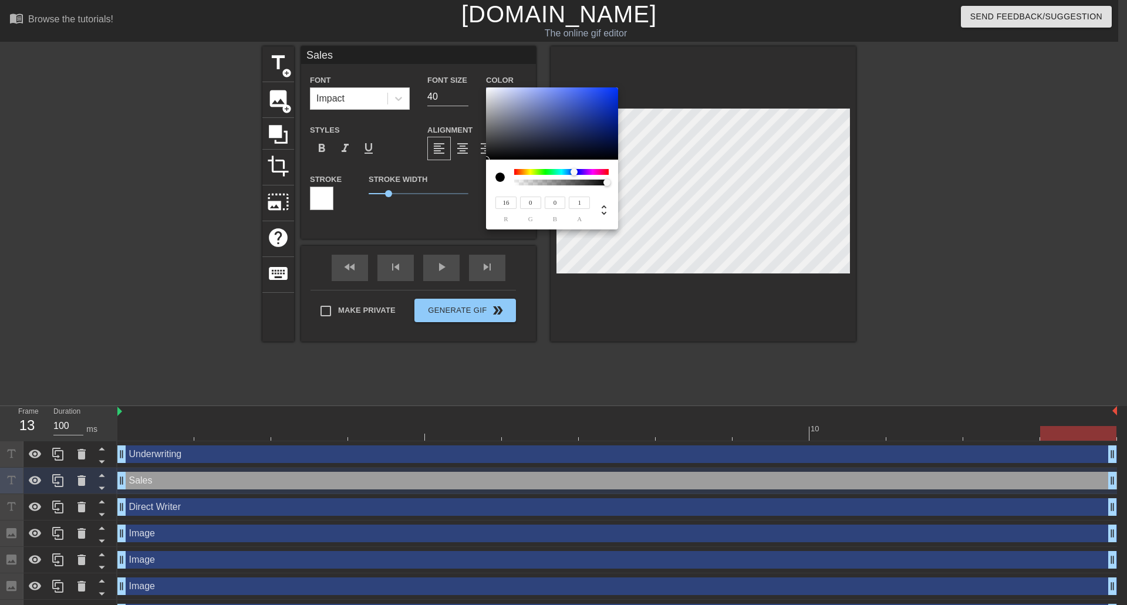
type input "23"
type input "50"
type input "17"
type input "24"
type input "13"
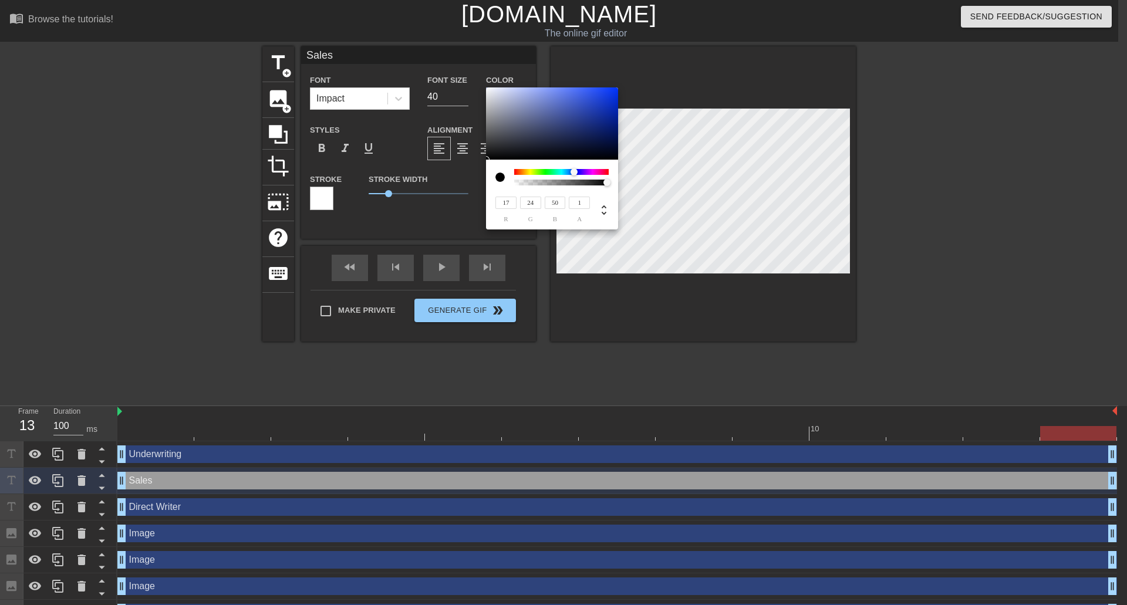
type input "18"
type input "33"
type input "12"
type input "15"
type input "25"
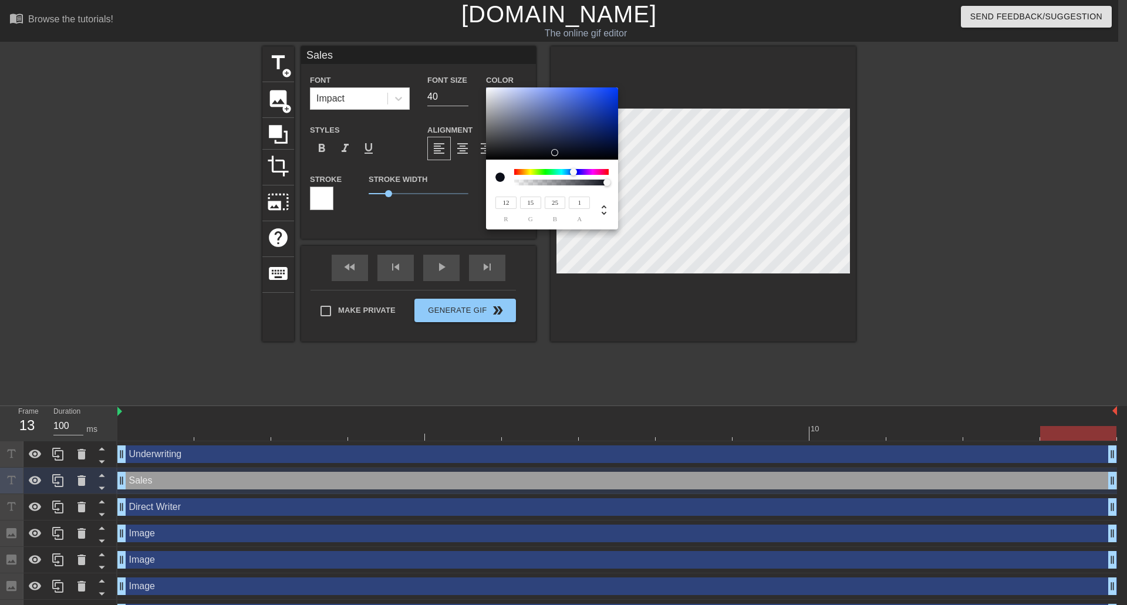
drag, startPoint x: 575, startPoint y: 146, endPoint x: 557, endPoint y: 153, distance: 19.5
click at [557, 153] on div at bounding box center [552, 123] width 132 height 73
type input "31"
type input "65"
type input "178"
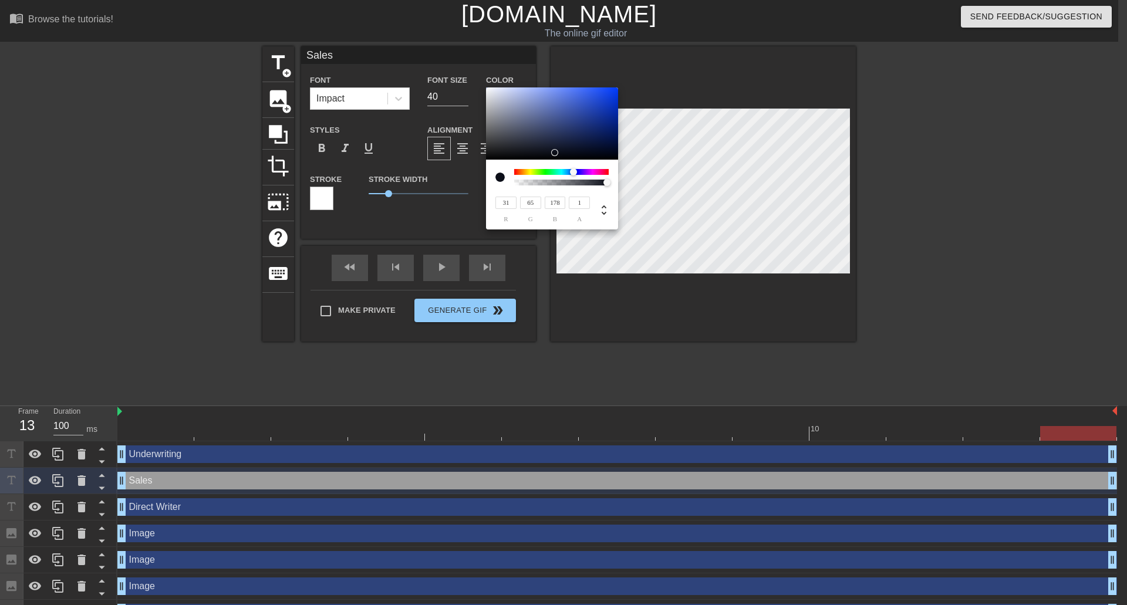
click at [595, 109] on div at bounding box center [552, 123] width 132 height 73
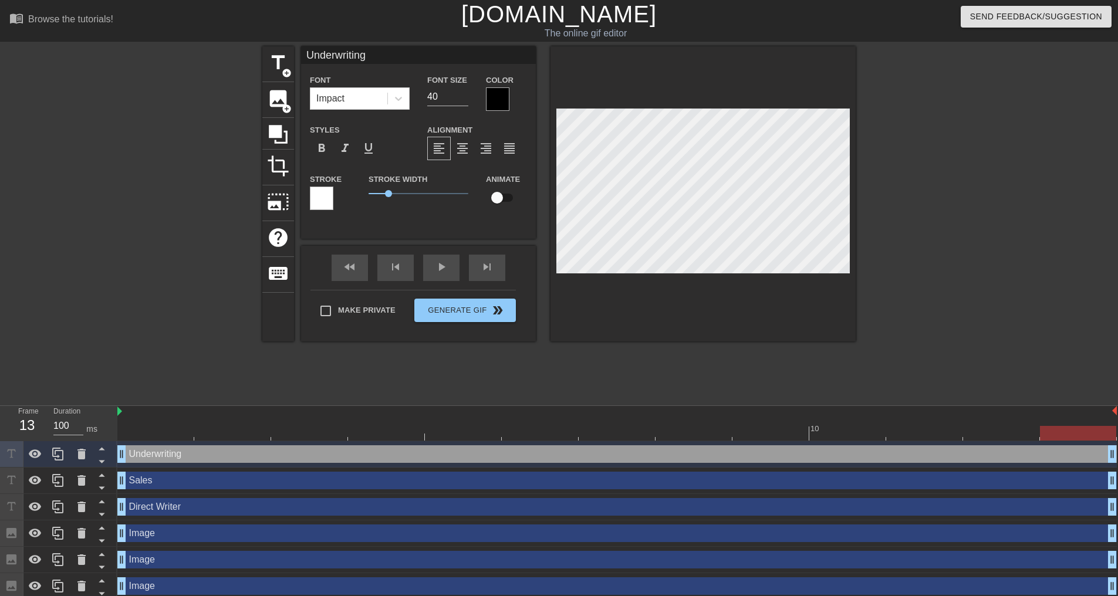
click at [503, 96] on div at bounding box center [497, 98] width 23 height 23
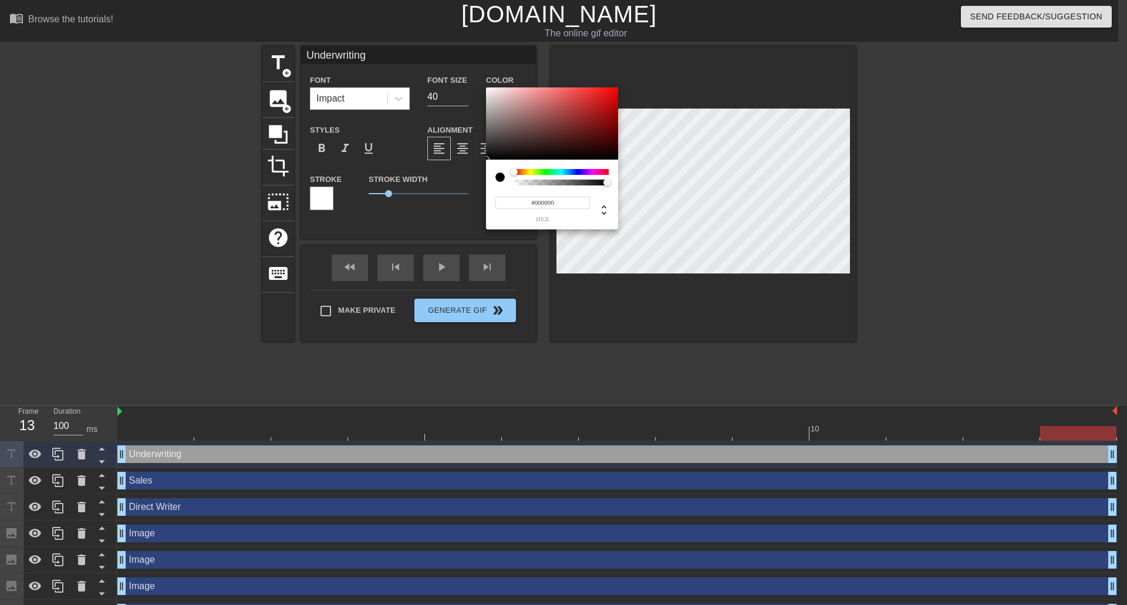
click at [580, 171] on div at bounding box center [561, 172] width 95 height 6
type input "#3B23AC"
click at [591, 111] on div at bounding box center [552, 123] width 132 height 73
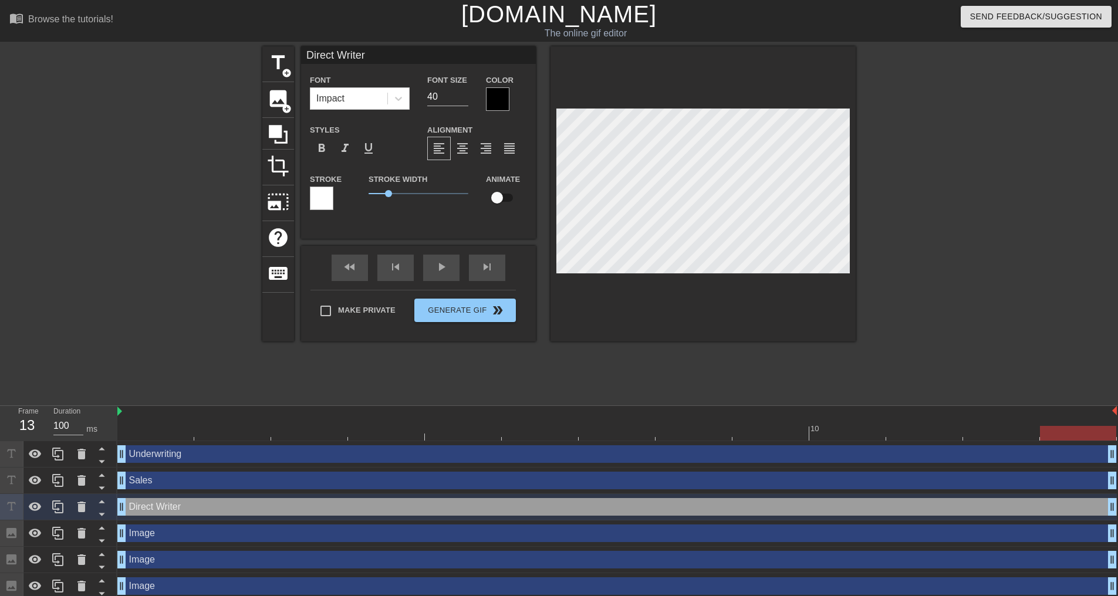
click at [495, 95] on div at bounding box center [497, 98] width 23 height 23
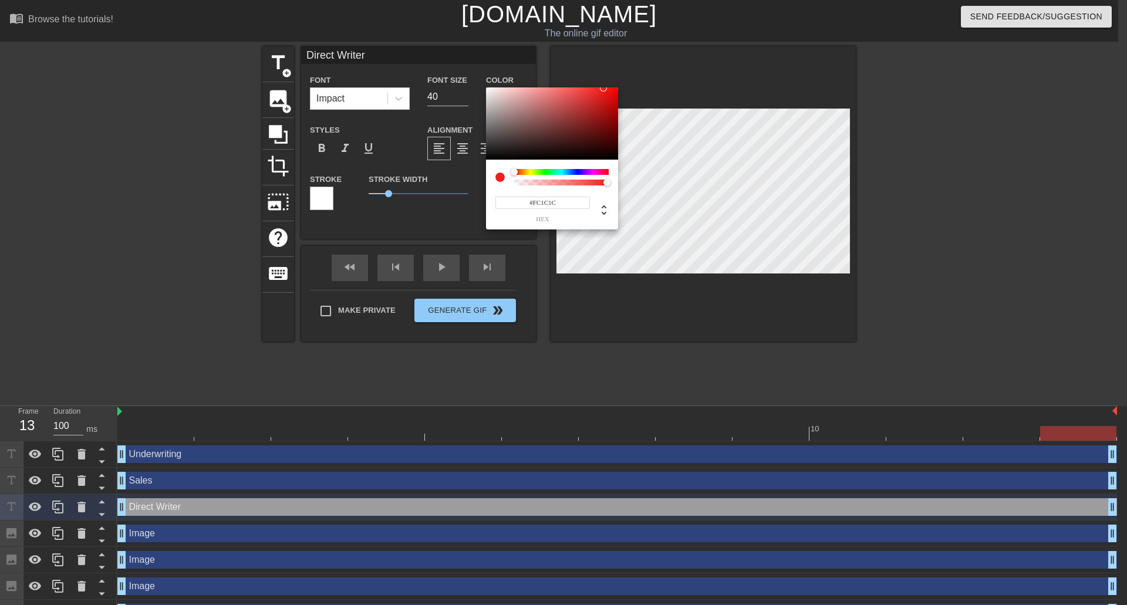
click at [487, 88] on div at bounding box center [552, 123] width 132 height 73
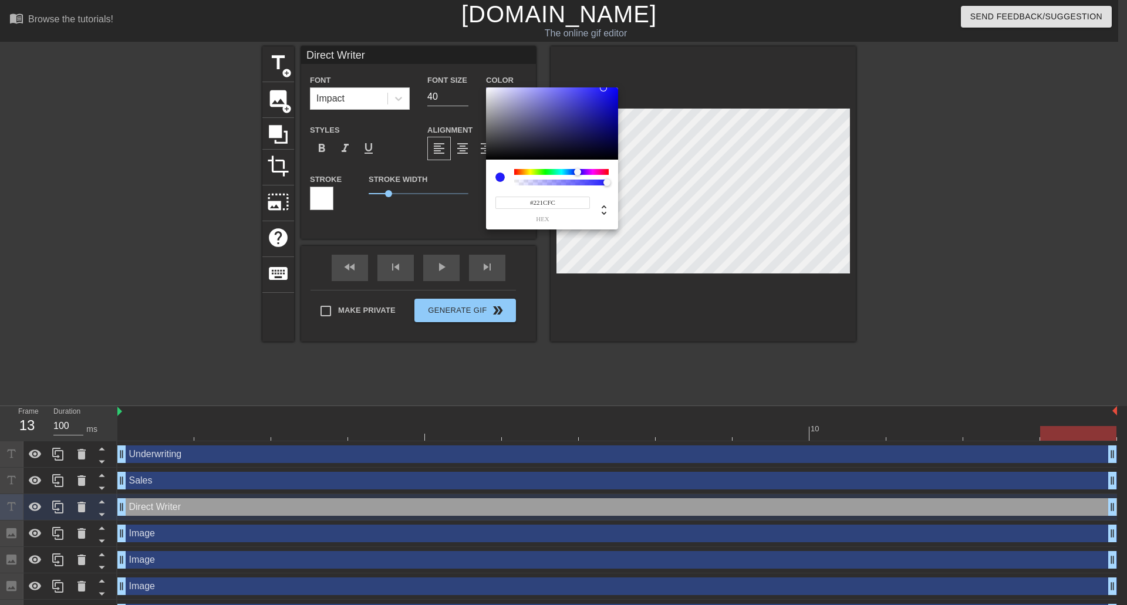
click at [578, 172] on div at bounding box center [561, 172] width 95 height 6
type input "34"
type input "1"
drag, startPoint x: 605, startPoint y: 183, endPoint x: 612, endPoint y: 184, distance: 7.8
click at [612, 184] on div at bounding box center [610, 183] width 7 height 7
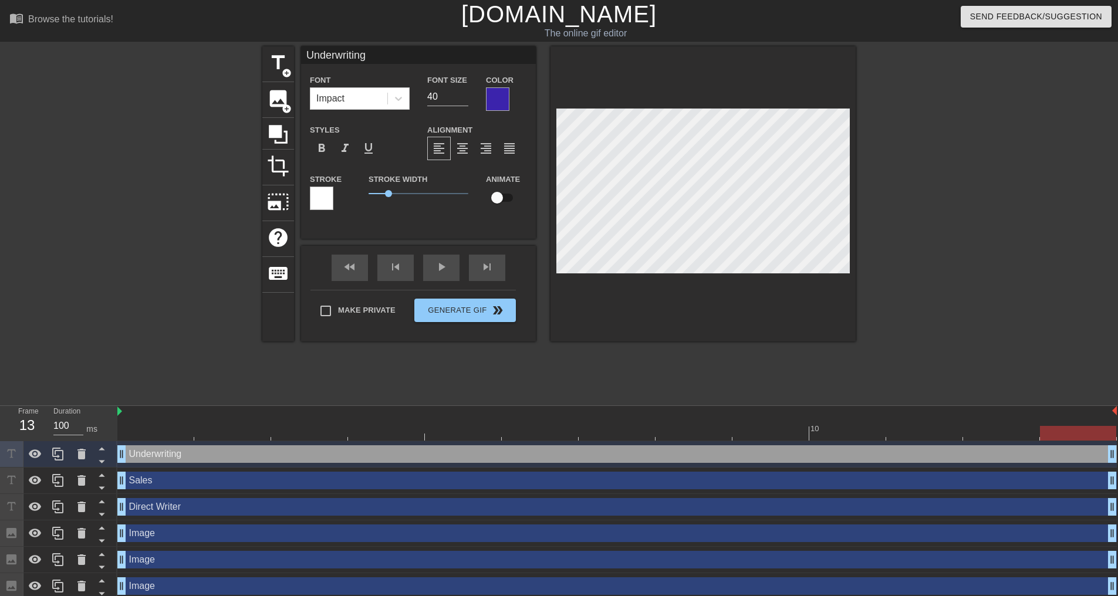
click at [504, 97] on div at bounding box center [497, 98] width 23 height 23
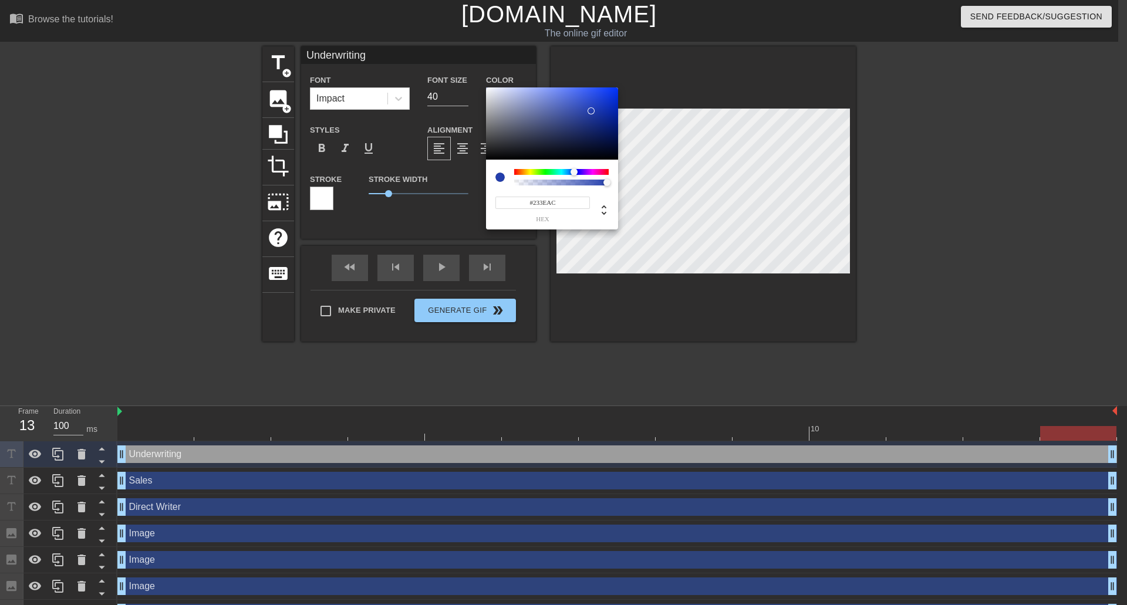
type input "#2343AC"
click at [573, 173] on div at bounding box center [573, 171] width 7 height 7
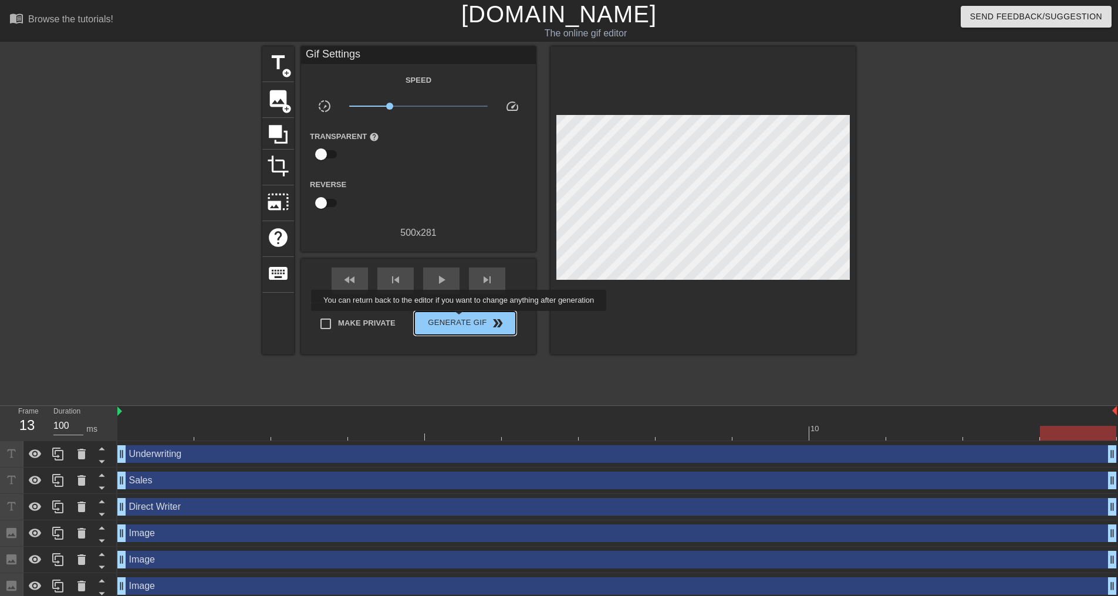
click at [460, 319] on span "Generate Gif double_arrow" at bounding box center [465, 323] width 92 height 14
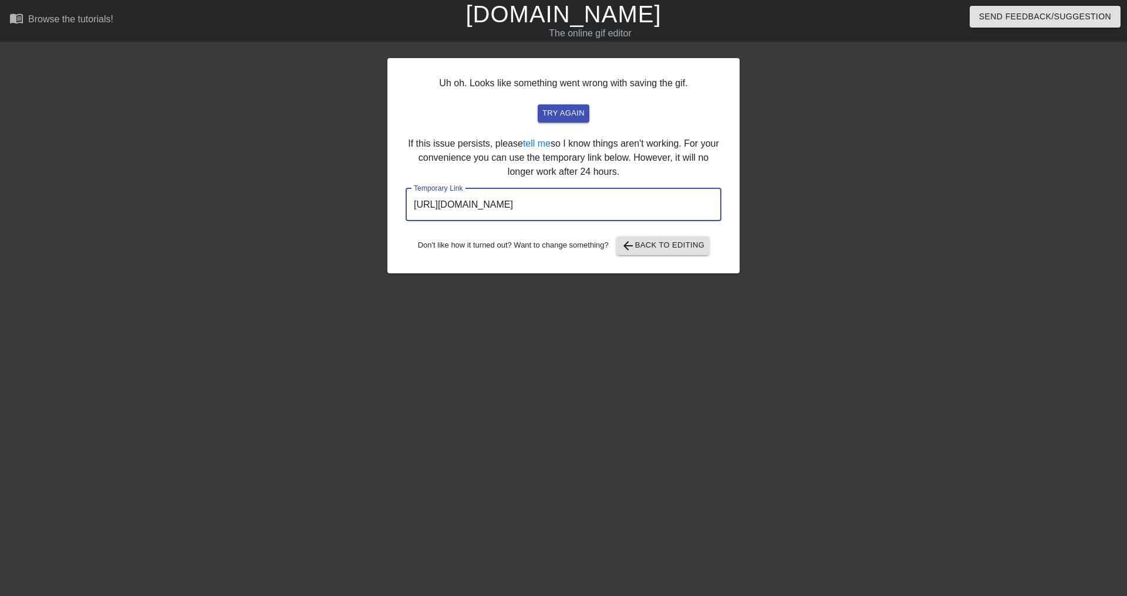
click at [659, 210] on input "[URL][DOMAIN_NAME]" at bounding box center [564, 204] width 316 height 33
drag, startPoint x: 665, startPoint y: 204, endPoint x: 400, endPoint y: 210, distance: 265.4
click at [400, 210] on div "Uh oh. Looks like something went wrong with saving the gif. try again If this i…" at bounding box center [563, 165] width 352 height 215
